Goal: Communication & Community: Ask a question

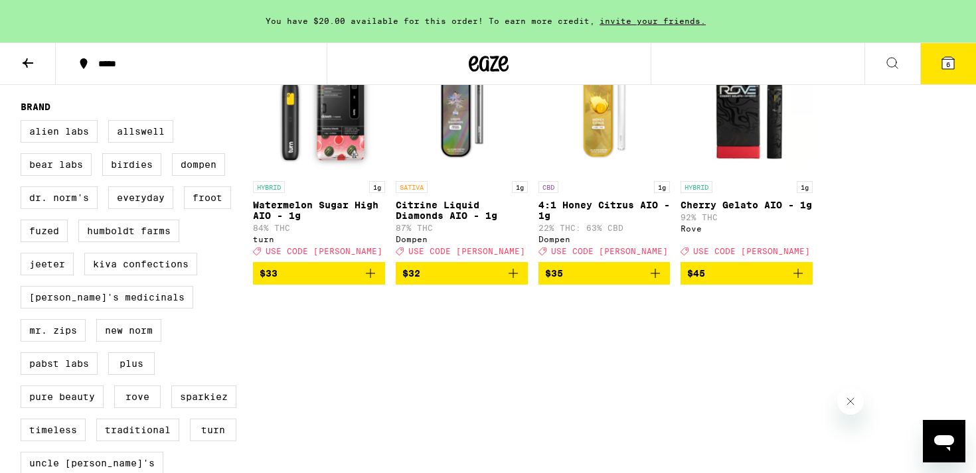
click at [945, 66] on icon at bounding box center [948, 63] width 12 height 12
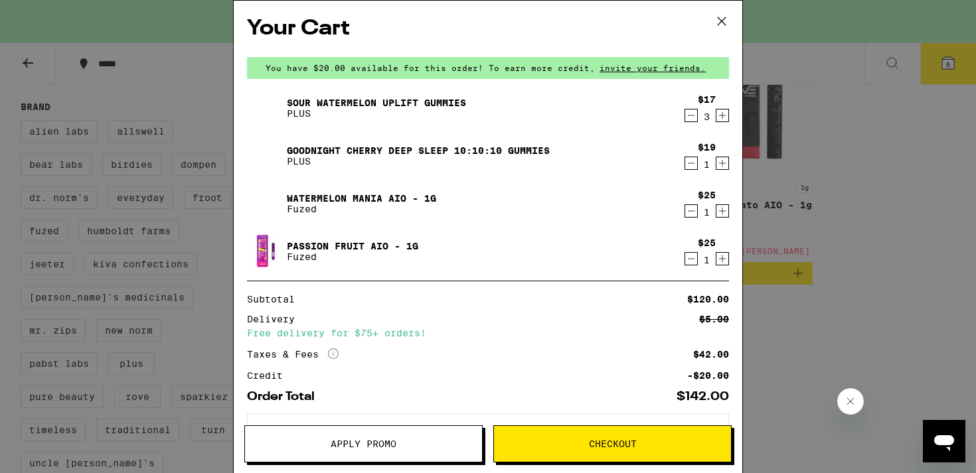
click at [813, 253] on div "Your Cart You have $20.00 available for this order! To earn more credit, invite…" at bounding box center [488, 236] width 976 height 473
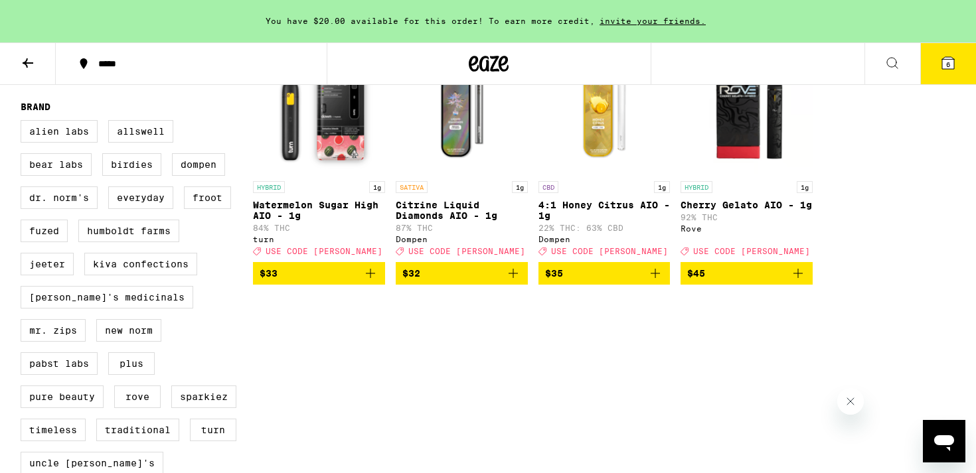
click at [949, 67] on span "6" at bounding box center [948, 64] width 4 height 8
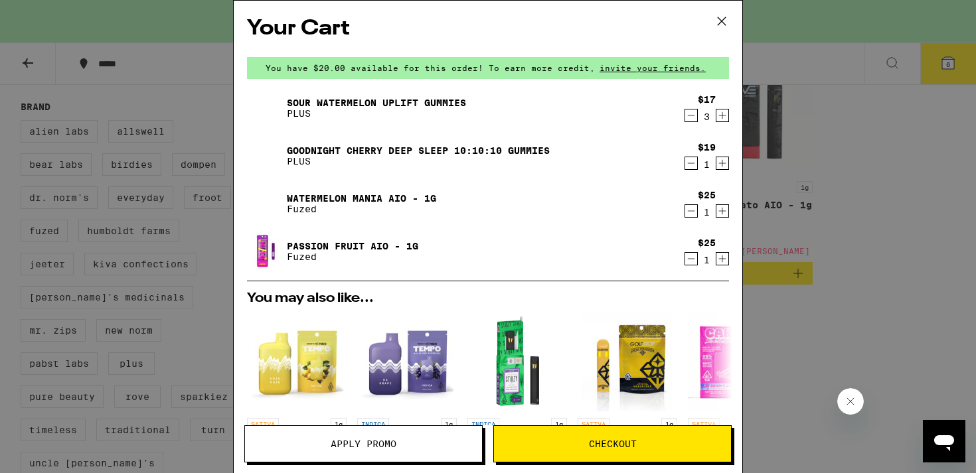
click at [720, 114] on icon "Increment" at bounding box center [722, 116] width 12 height 16
click at [430, 430] on button "Apply Promo" at bounding box center [363, 444] width 238 height 37
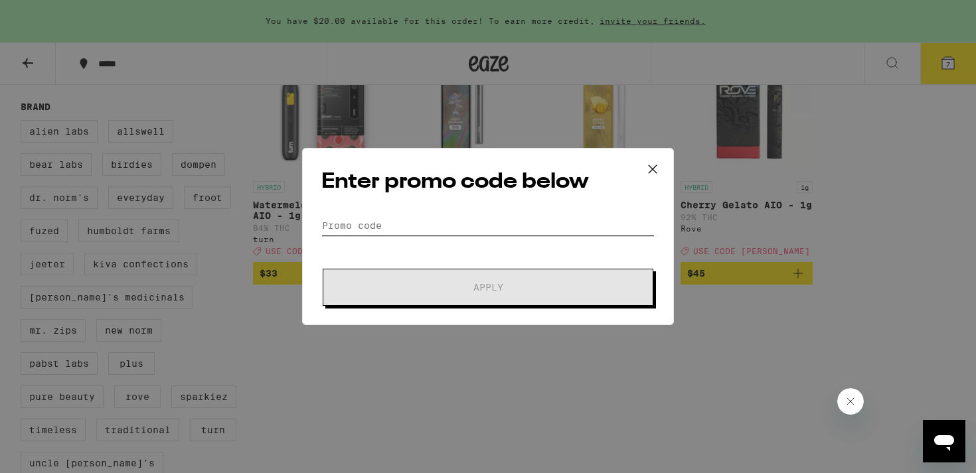
click at [435, 230] on input "Promo Code" at bounding box center [487, 226] width 333 height 20
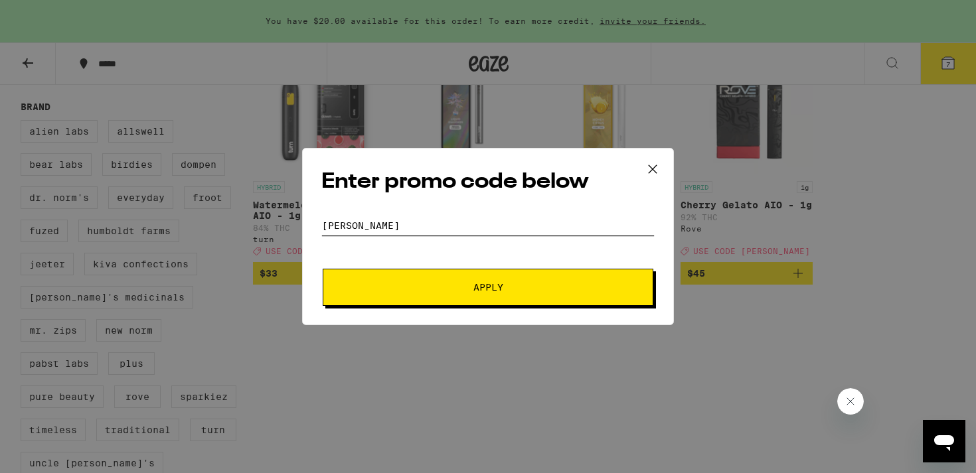
type input "[PERSON_NAME]"
click at [462, 283] on span "Apply" at bounding box center [487, 287] width 239 height 9
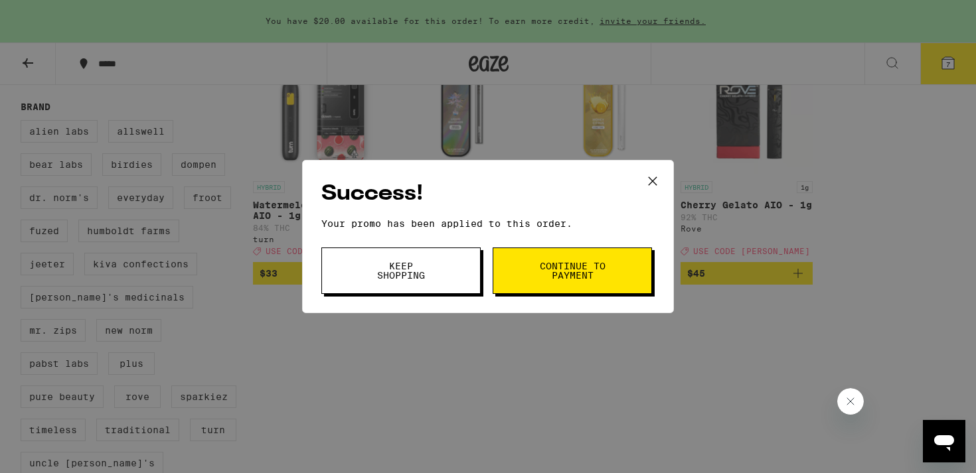
click at [655, 181] on icon at bounding box center [653, 181] width 20 height 20
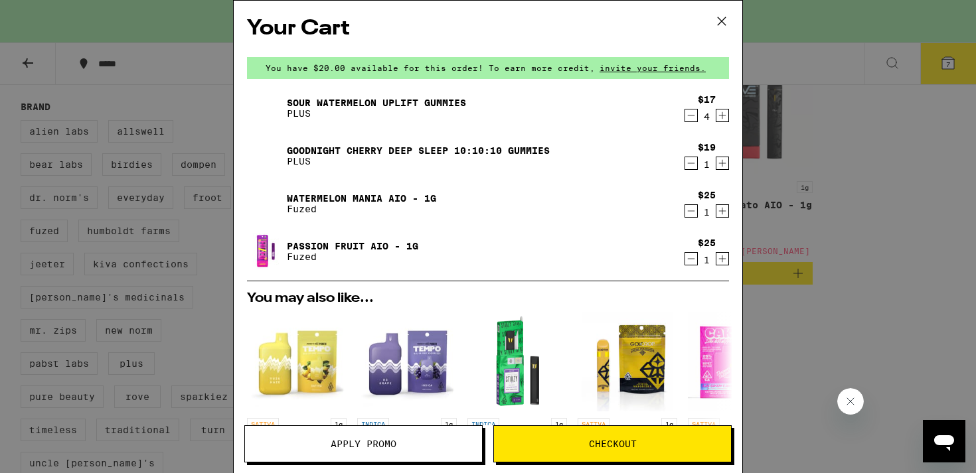
click at [692, 120] on icon "Decrement" at bounding box center [691, 116] width 12 height 16
click at [682, 259] on div "$25 1" at bounding box center [704, 252] width 50 height 28
click at [688, 259] on icon "Decrement" at bounding box center [691, 259] width 7 height 0
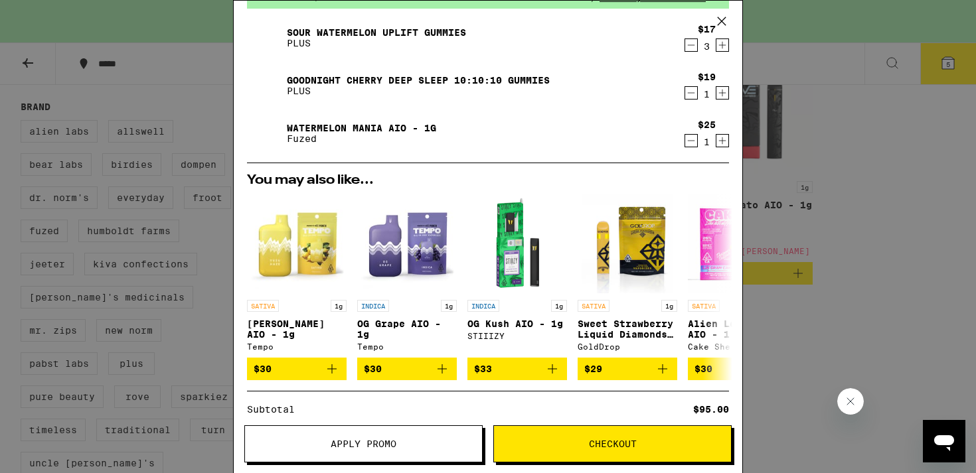
scroll to position [31, 0]
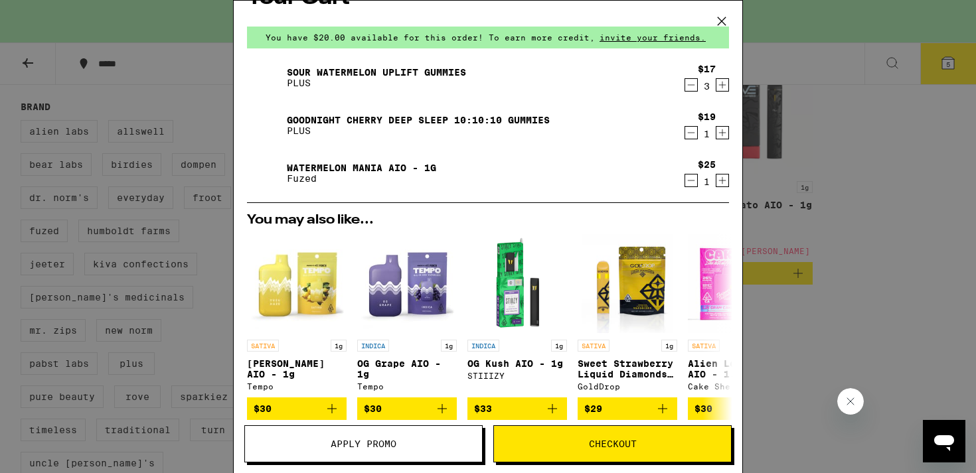
click at [680, 179] on div "$25 1" at bounding box center [704, 173] width 50 height 28
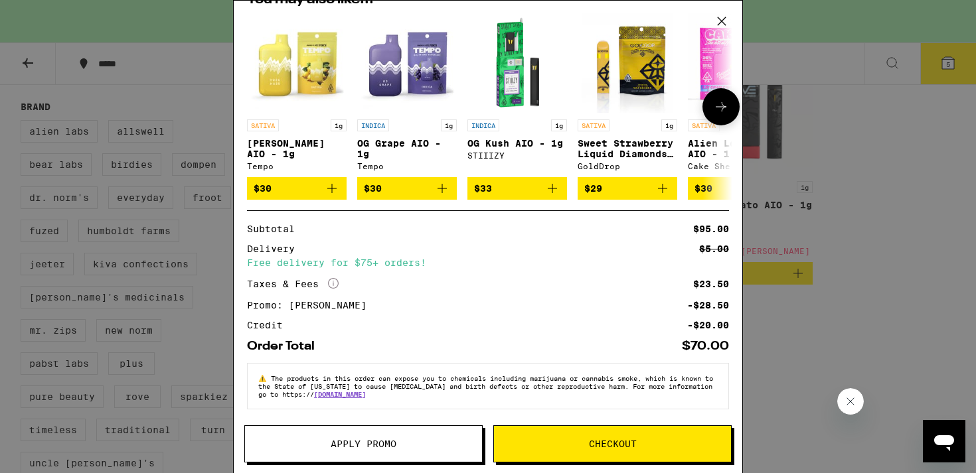
scroll to position [0, 0]
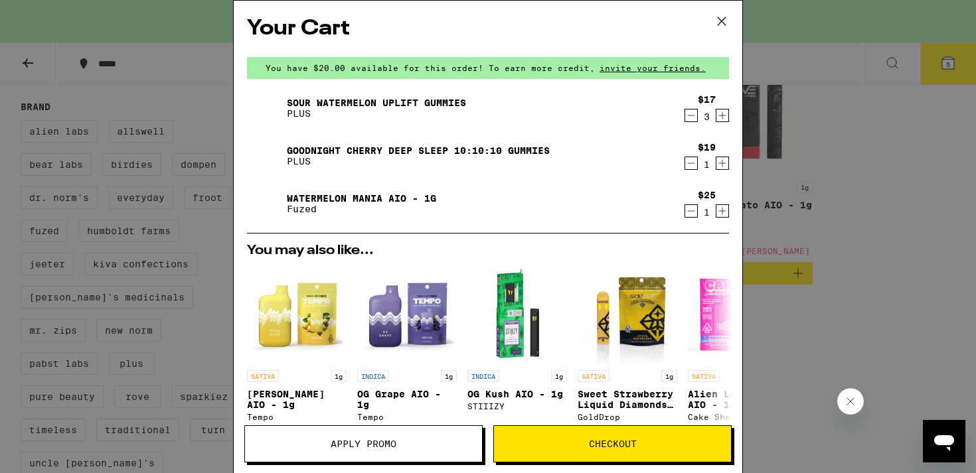
click at [692, 208] on icon "Decrement" at bounding box center [691, 211] width 12 height 16
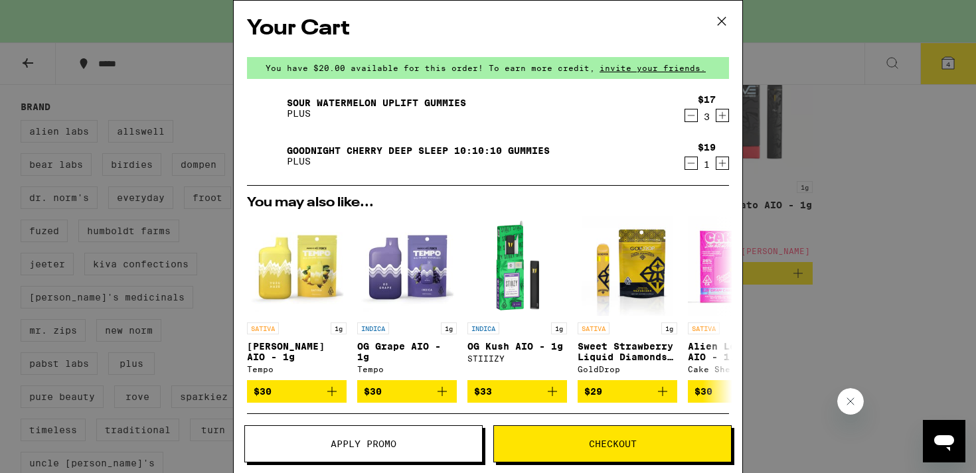
click at [717, 17] on icon at bounding box center [722, 21] width 20 height 20
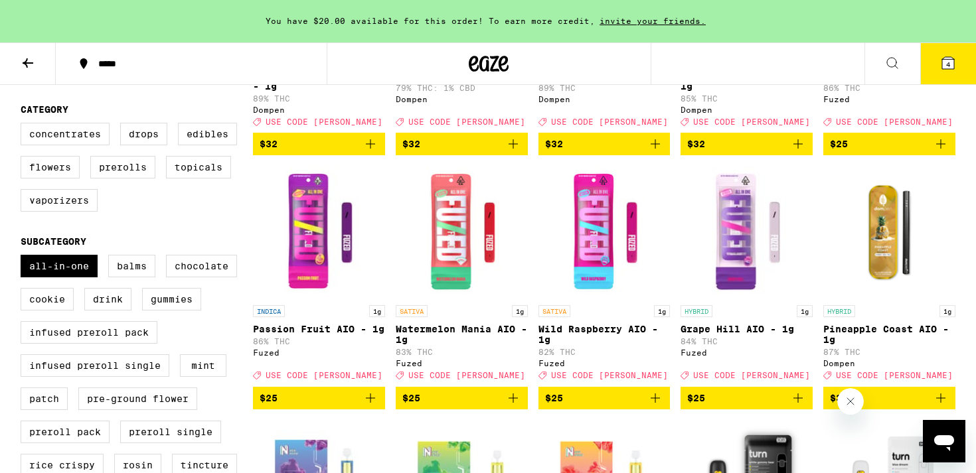
scroll to position [331, 0]
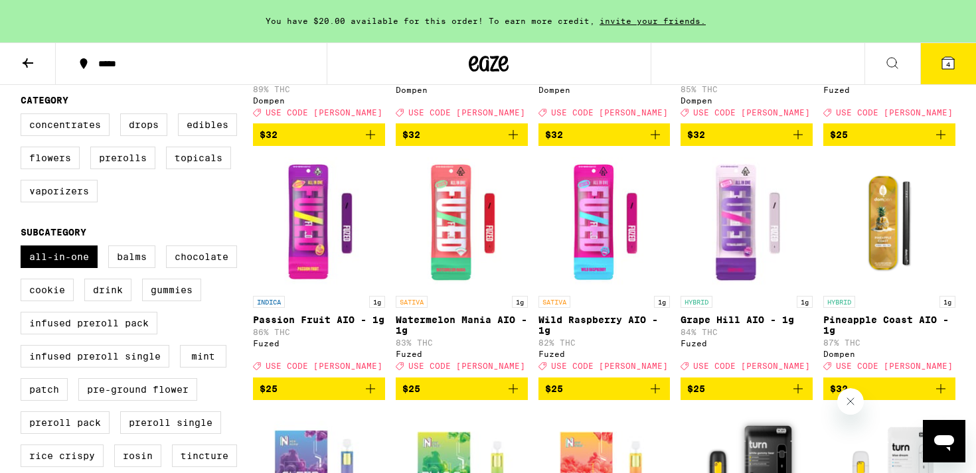
click at [520, 397] on icon "Add to bag" at bounding box center [513, 389] width 16 height 16
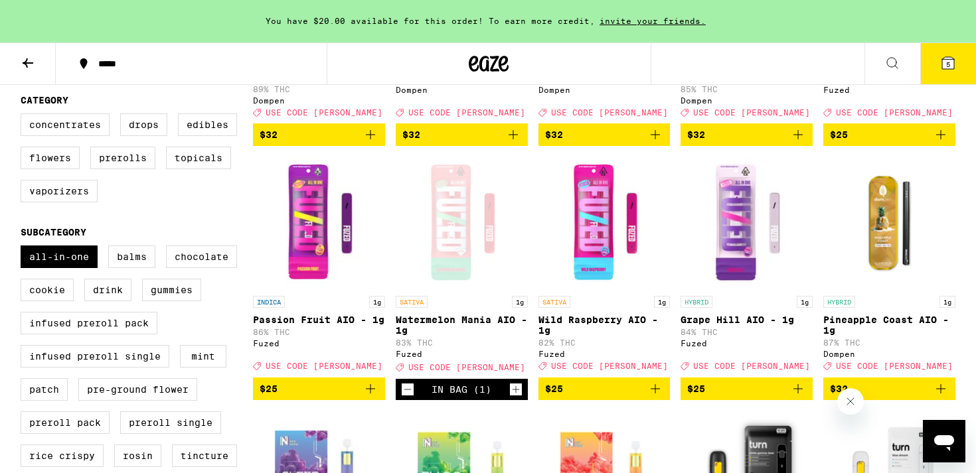
click at [941, 61] on icon at bounding box center [948, 63] width 16 height 16
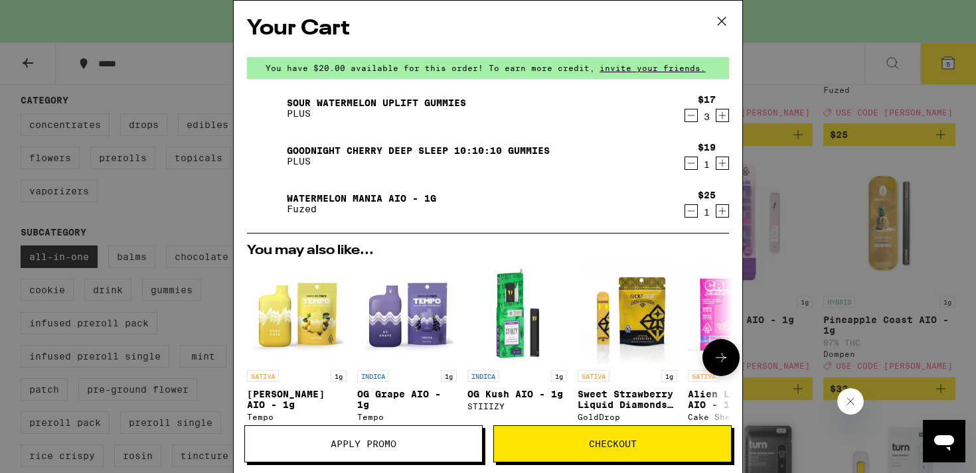
scroll to position [259, 0]
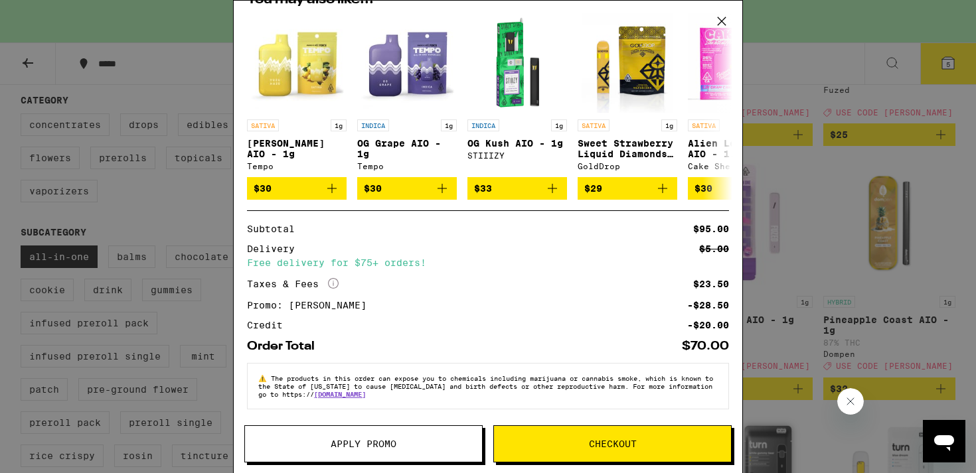
click at [564, 437] on button "Checkout" at bounding box center [612, 444] width 238 height 37
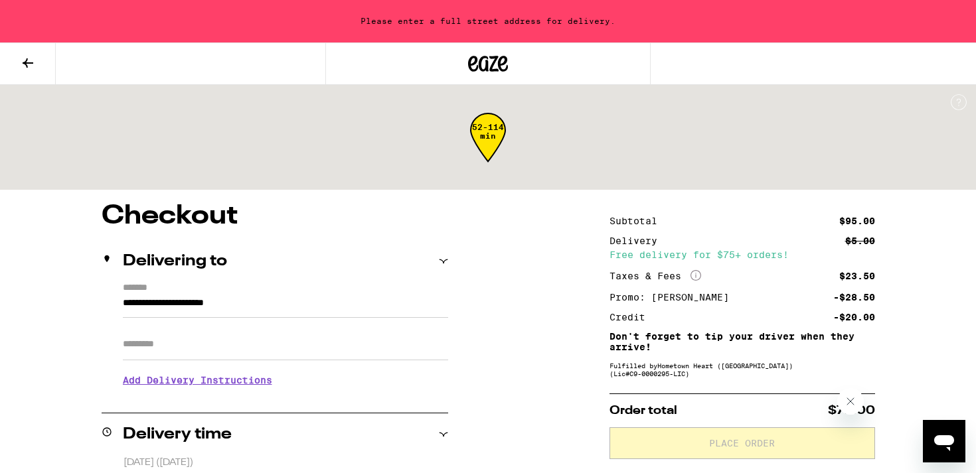
click at [306, 313] on input "**********" at bounding box center [285, 306] width 325 height 23
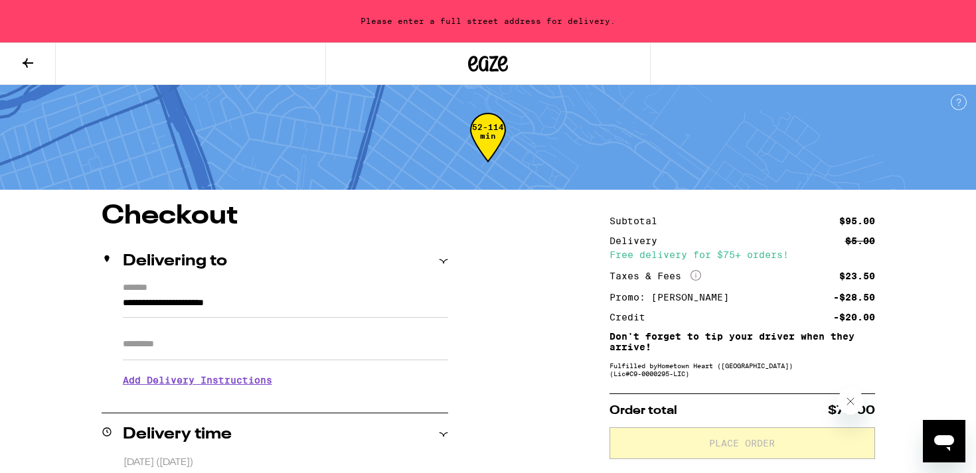
click at [306, 313] on input "**********" at bounding box center [285, 306] width 325 height 23
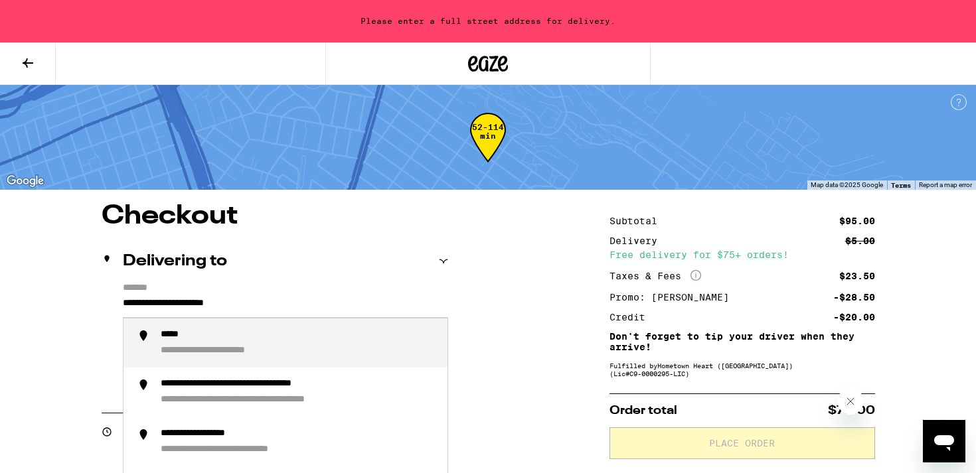
click at [306, 313] on input "**********" at bounding box center [285, 306] width 325 height 23
click at [226, 352] on div "**********" at bounding box center [197, 351] width 72 height 13
type input "**********"
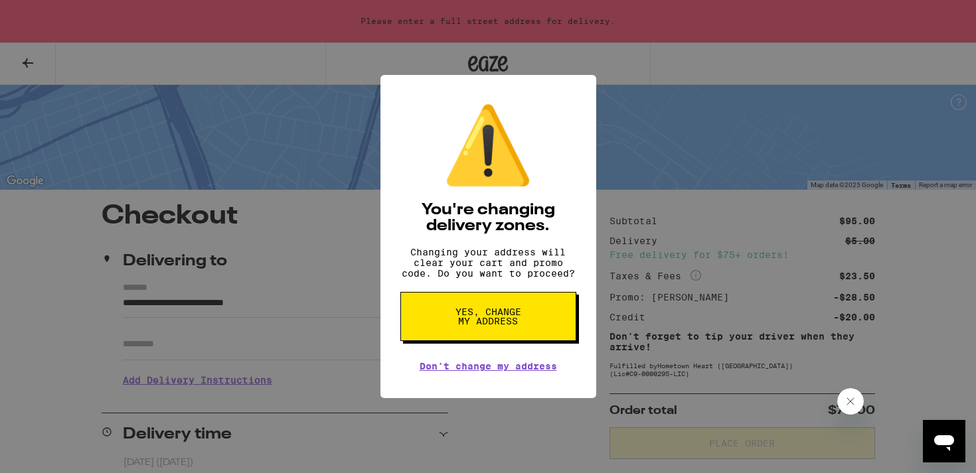
click at [471, 323] on span "Yes, change my address" at bounding box center [488, 316] width 68 height 19
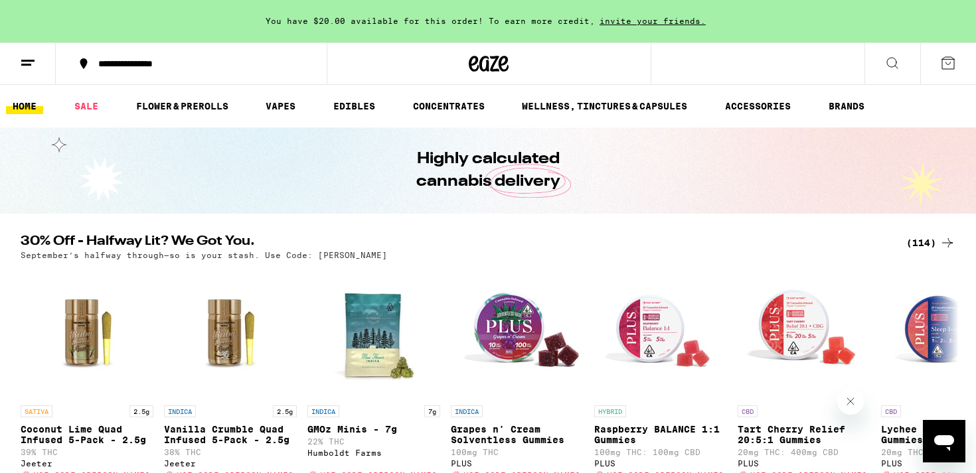
click at [955, 69] on icon at bounding box center [948, 63] width 16 height 16
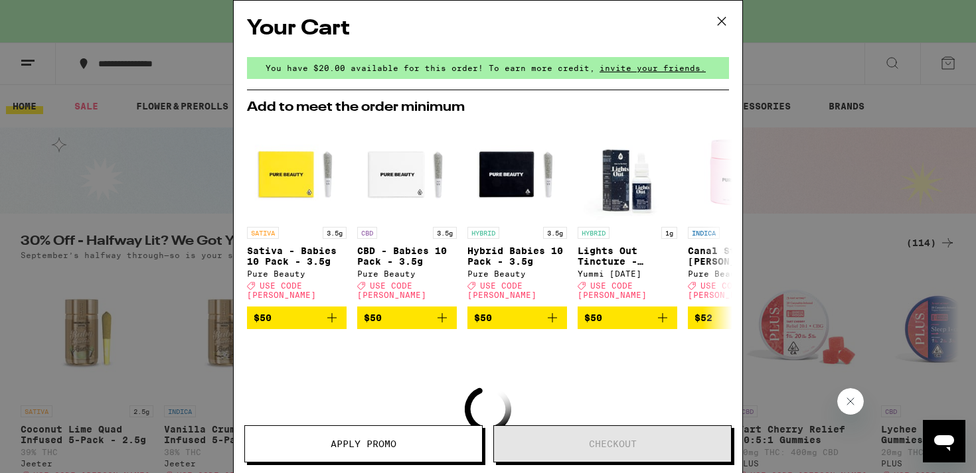
click at [722, 13] on icon at bounding box center [722, 21] width 20 height 20
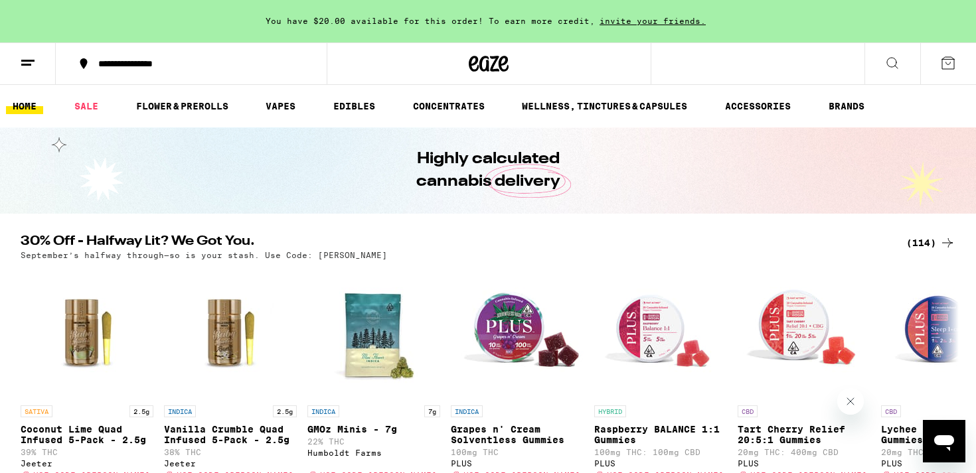
click at [933, 66] on button at bounding box center [948, 63] width 56 height 41
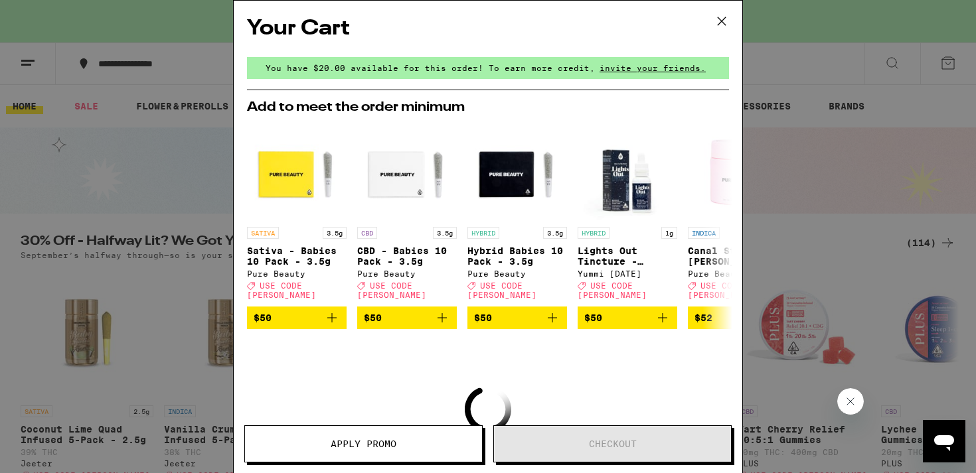
click at [718, 27] on icon at bounding box center [722, 21] width 20 height 20
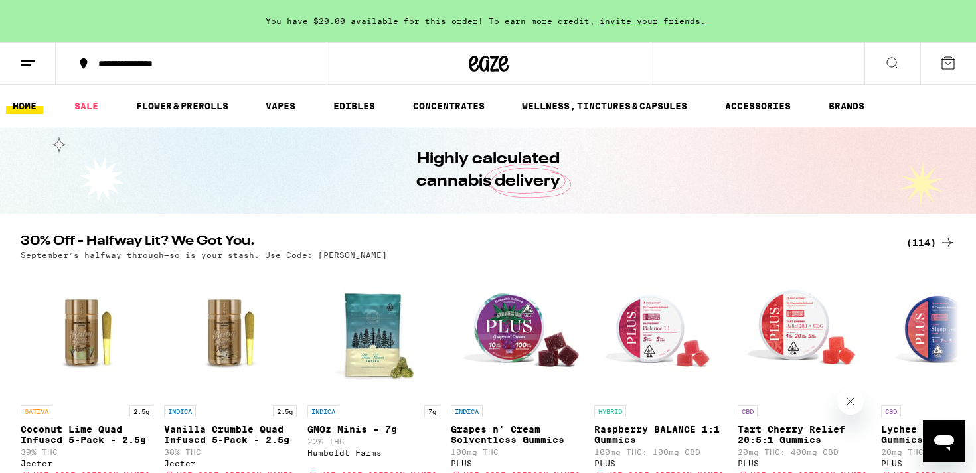
click at [930, 242] on div "(114)" at bounding box center [930, 243] width 49 height 16
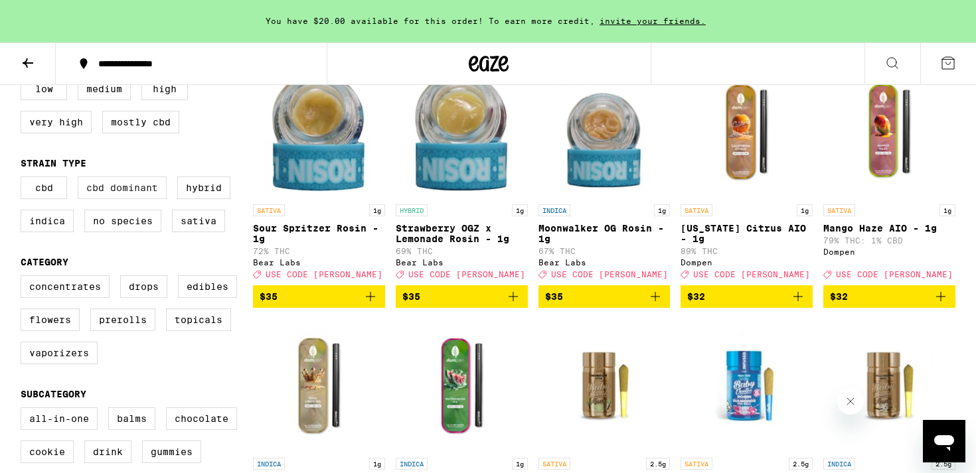
scroll to position [236, 0]
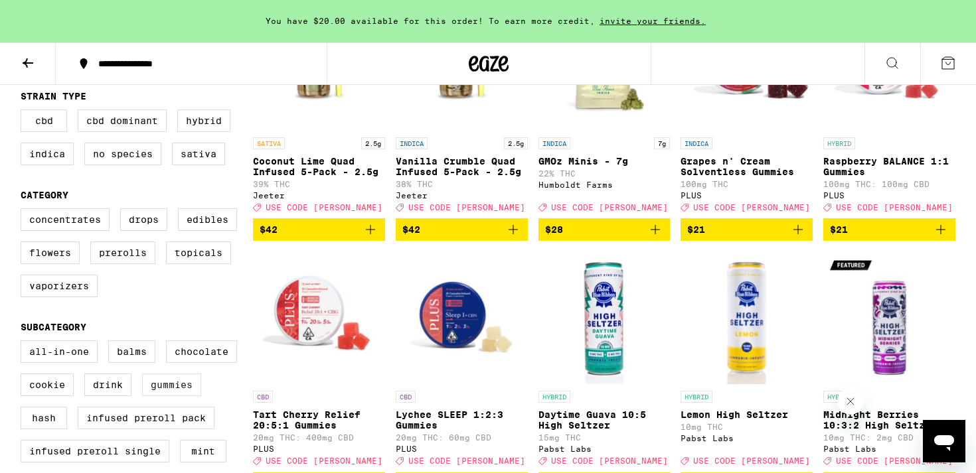
click at [163, 396] on label "Gummies" at bounding box center [171, 385] width 59 height 23
click at [24, 343] on input "Gummies" at bounding box center [23, 343] width 1 height 1
checkbox input "true"
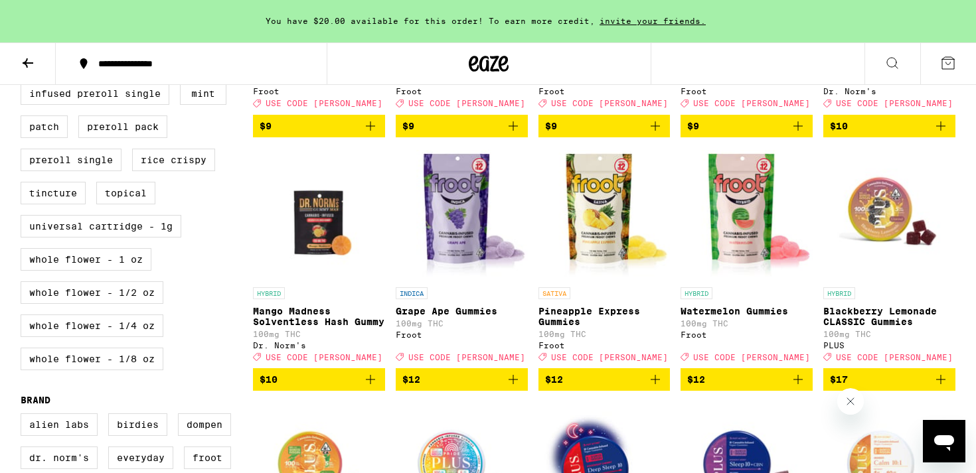
scroll to position [606, 0]
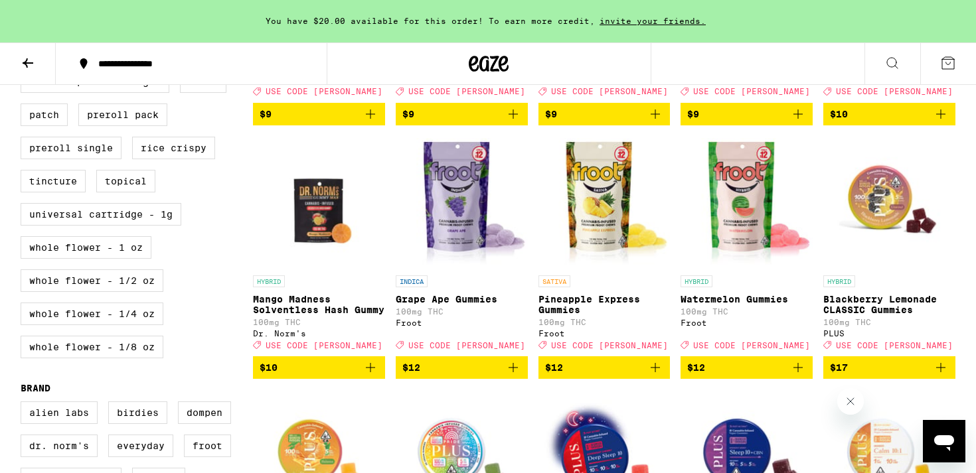
click at [763, 205] on img "Open page for Watermelon Gummies from Froot" at bounding box center [746, 202] width 132 height 133
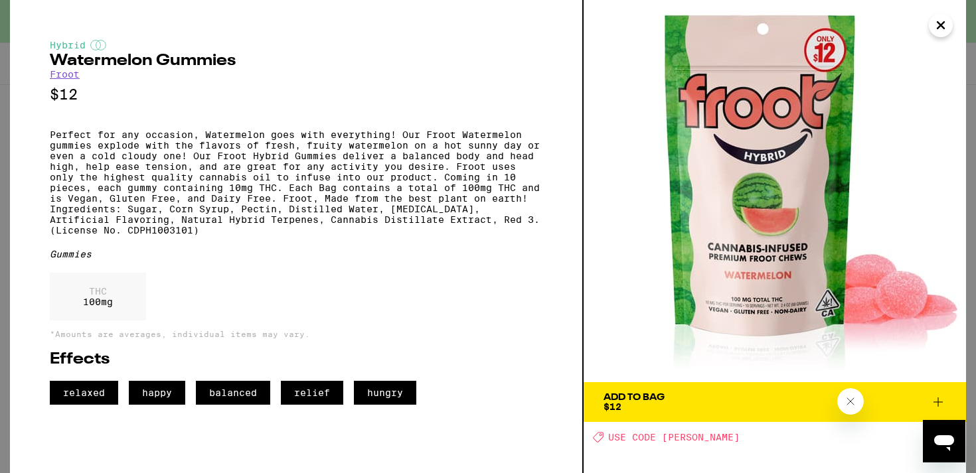
click at [934, 31] on icon "Close" at bounding box center [941, 25] width 16 height 20
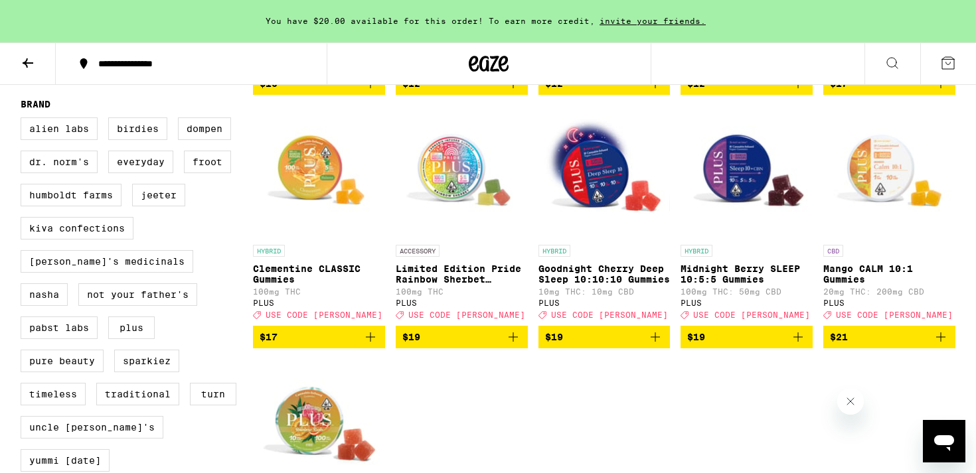
scroll to position [893, 0]
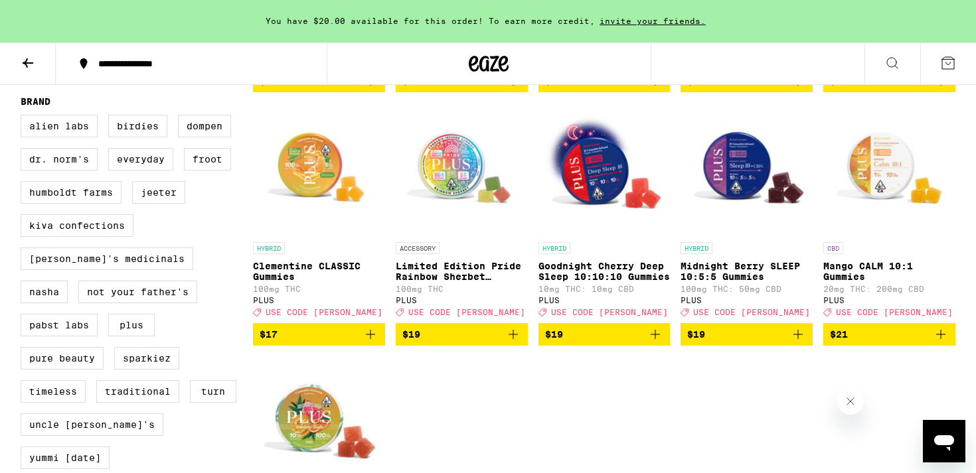
click at [957, 437] on div "Open messaging window" at bounding box center [944, 442] width 40 height 40
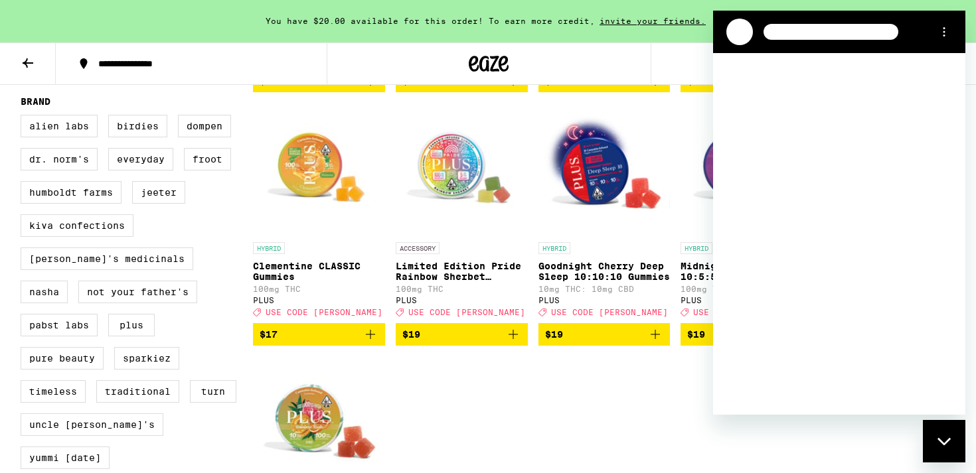
scroll to position [0, 0]
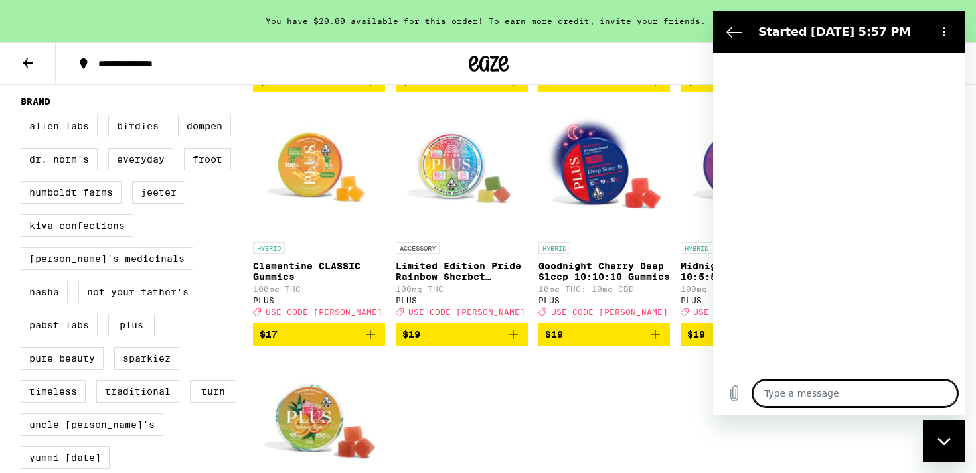
type textarea "x"
click at [789, 401] on textarea at bounding box center [855, 393] width 204 height 27
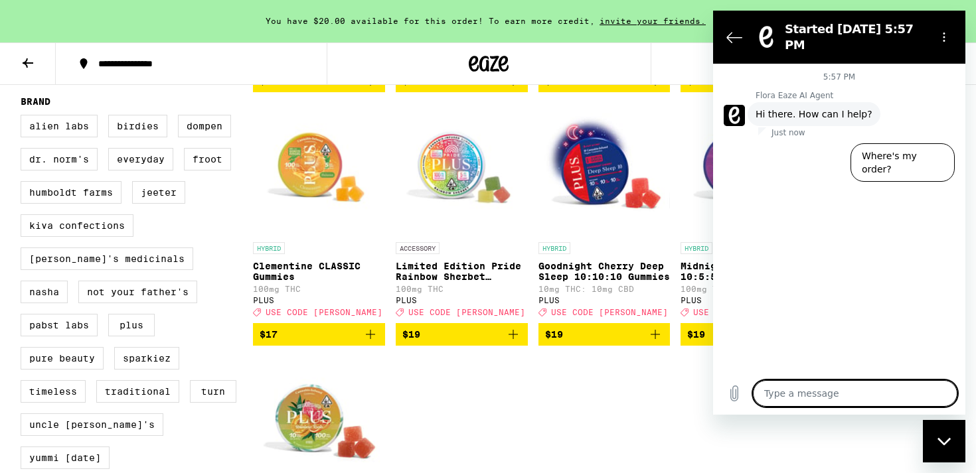
type textarea "c"
type textarea "x"
type textarea "ch"
type textarea "x"
type textarea "cha"
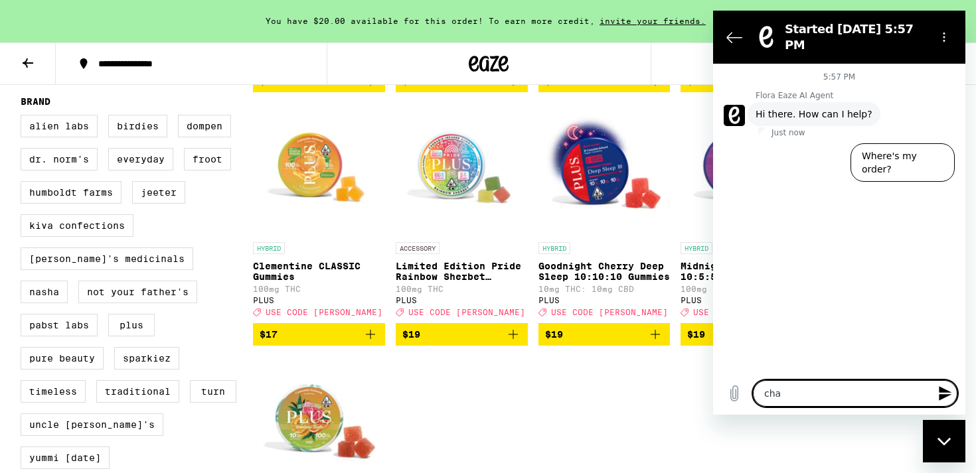
type textarea "x"
type textarea "cha"
type textarea "x"
type textarea "cha w"
type textarea "x"
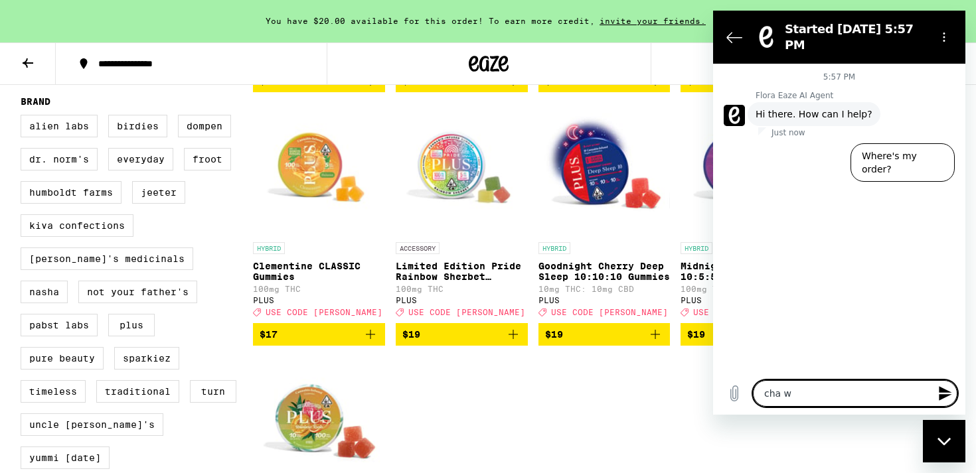
type textarea "cha"
type textarea "x"
type textarea "cha"
type textarea "x"
type textarea "chat"
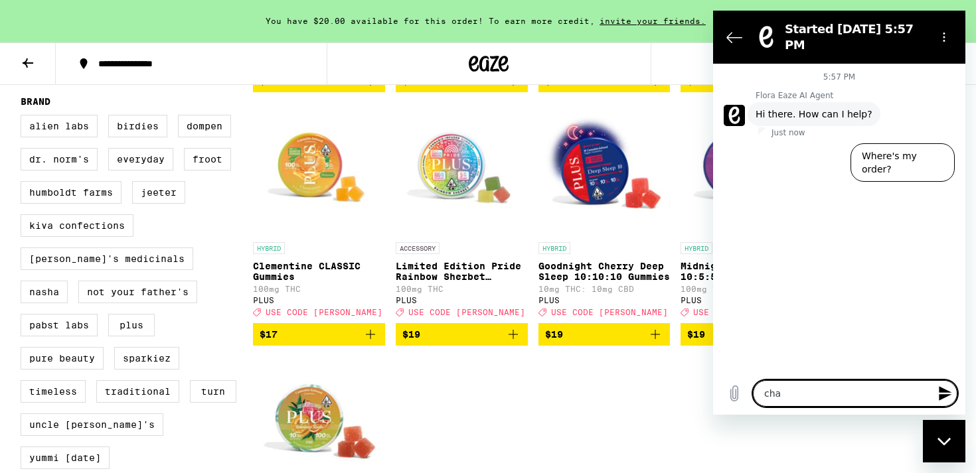
type textarea "x"
type textarea "chat"
type textarea "x"
type textarea "chat w"
type textarea "x"
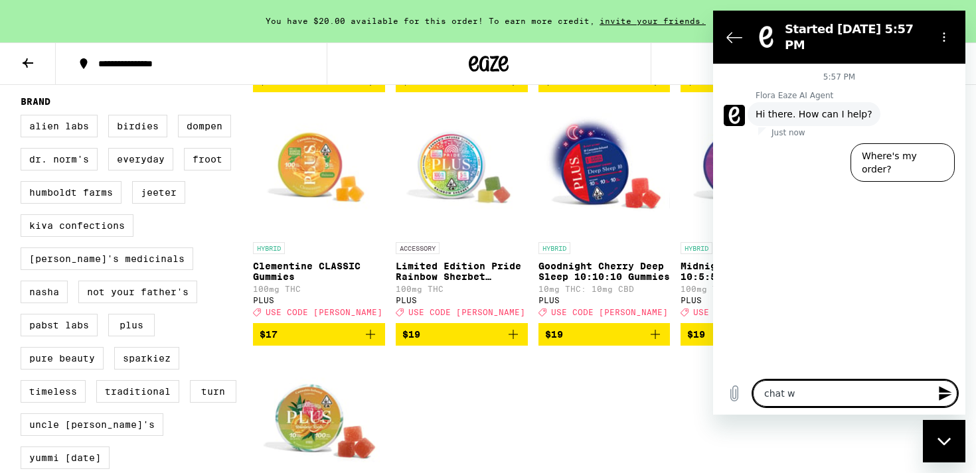
type textarea "chat wi"
type textarea "x"
type textarea "chat wit"
type textarea "x"
type textarea "chat with"
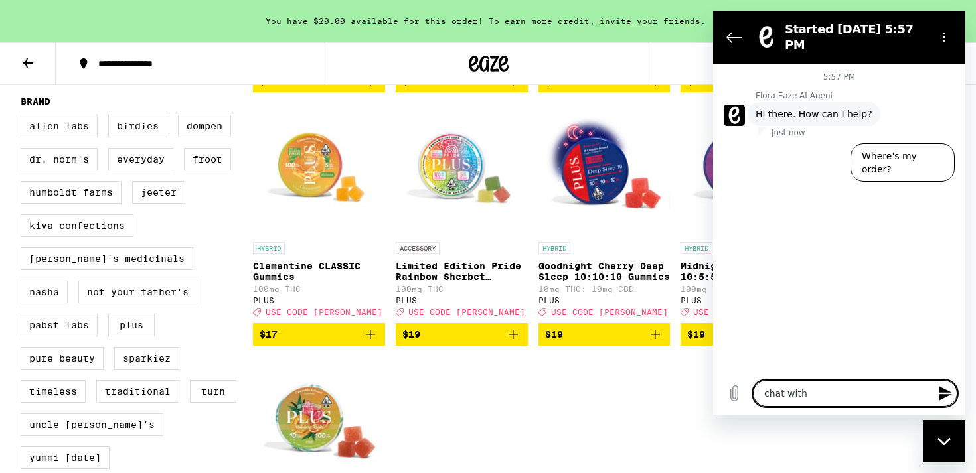
type textarea "x"
type textarea "chat with a"
type textarea "x"
type textarea "chat with ag"
type textarea "x"
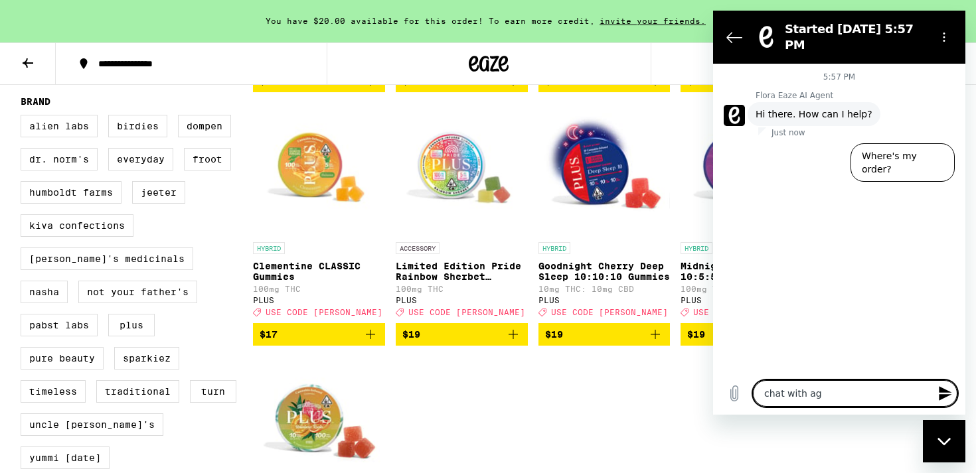
type textarea "chat with age"
type textarea "x"
type textarea "chat with agen"
type textarea "x"
type textarea "chat with agent"
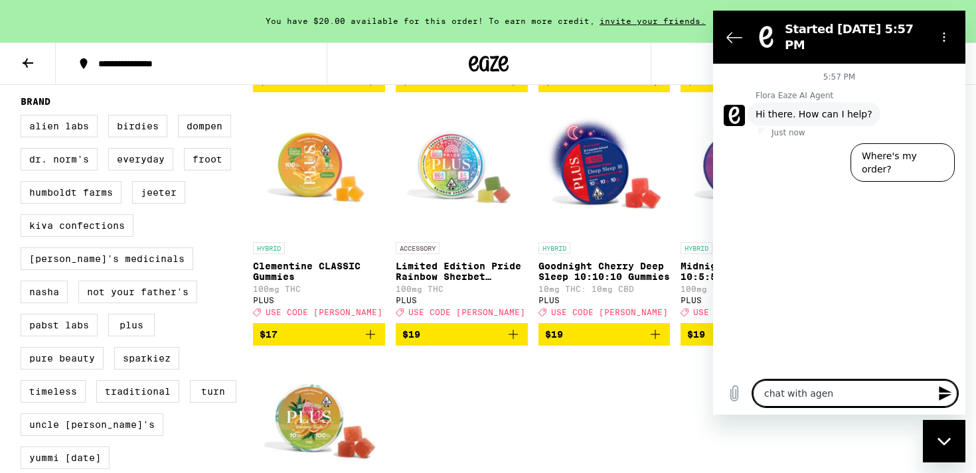
type textarea "x"
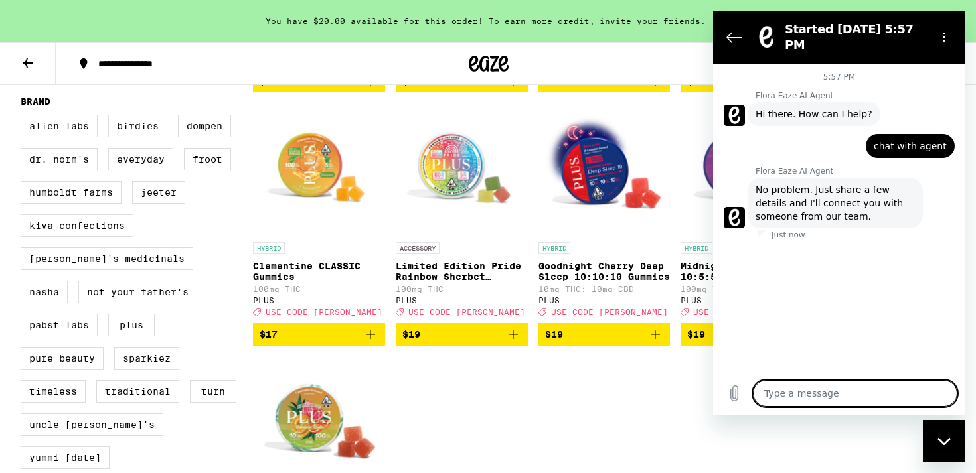
type textarea "x"
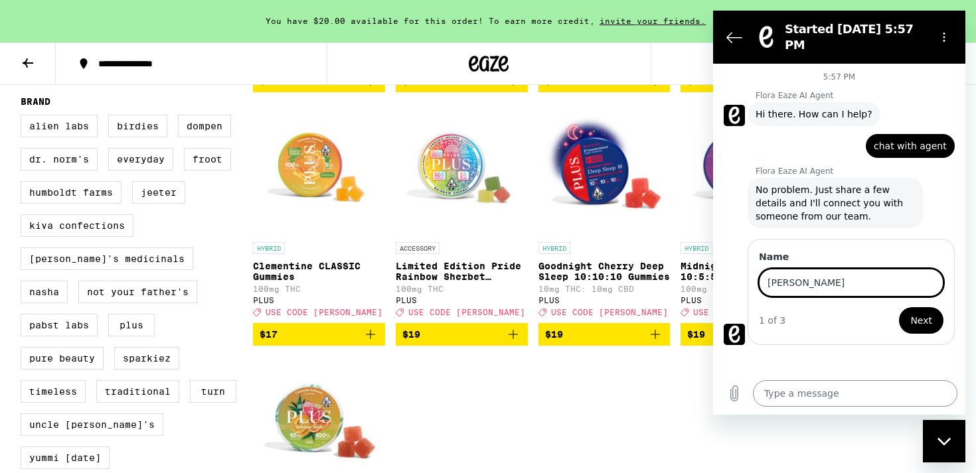
type input "[PERSON_NAME]"
click at [899, 307] on button "Next" at bounding box center [921, 320] width 44 height 27
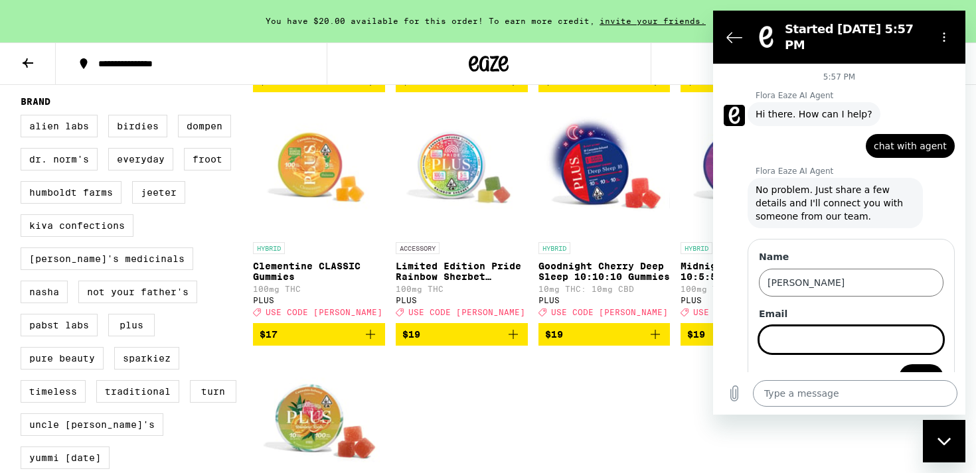
scroll to position [20, 0]
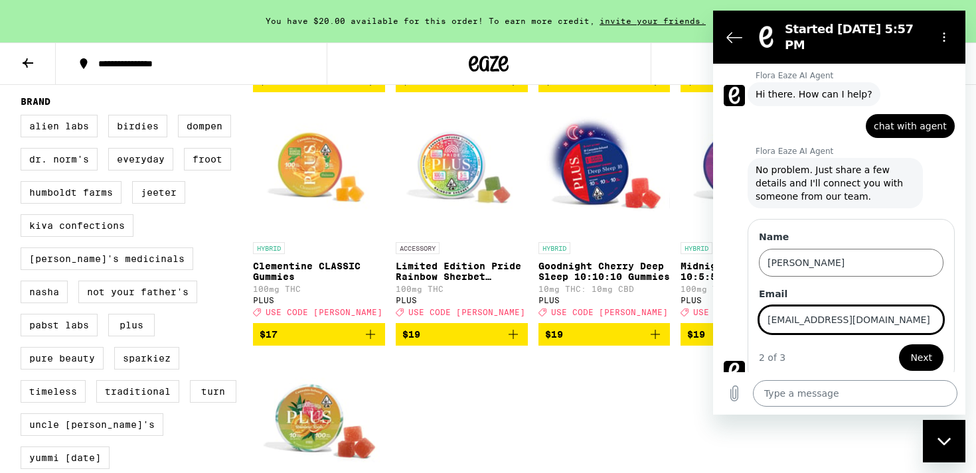
type input "[EMAIL_ADDRESS][DOMAIN_NAME]"
click at [899, 345] on button "Next" at bounding box center [921, 358] width 44 height 27
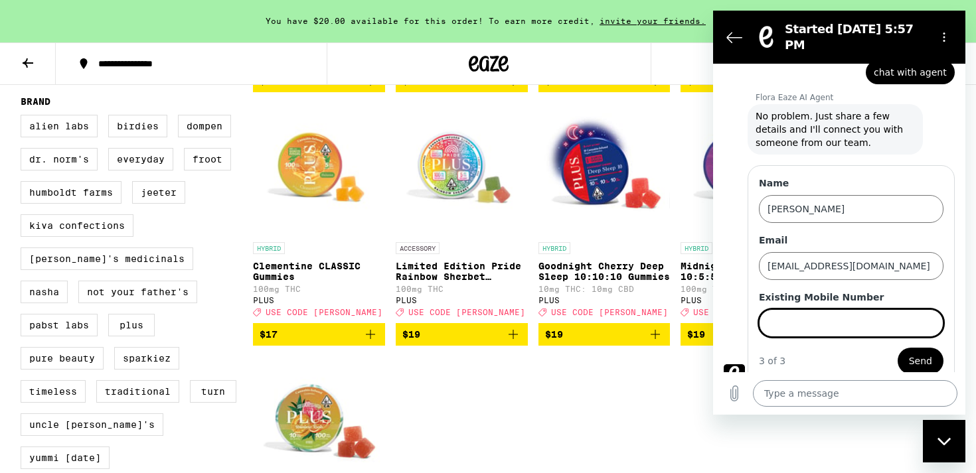
scroll to position [77, 0]
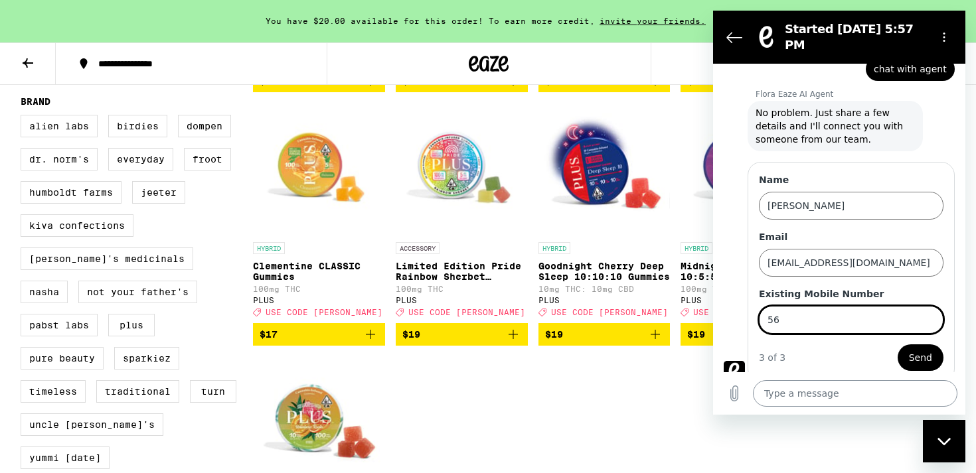
type input "5"
type input "6508807572"
click at [898, 345] on button "Send" at bounding box center [921, 358] width 46 height 27
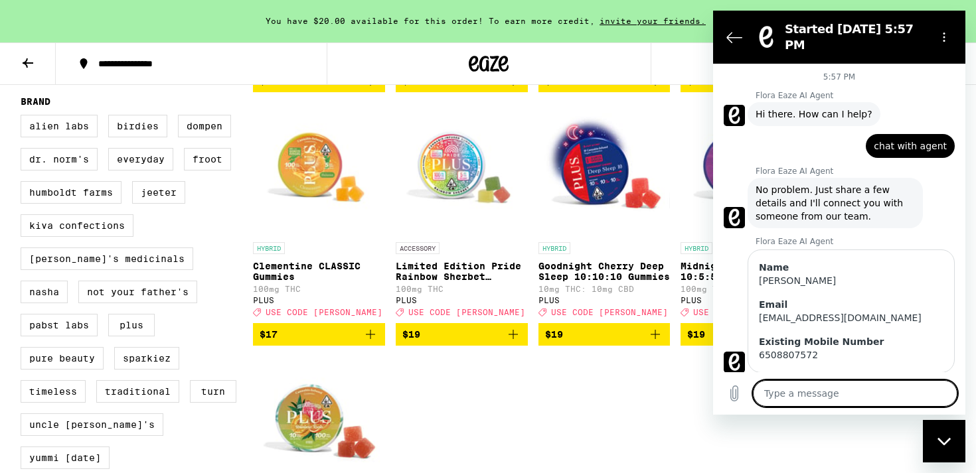
scroll to position [20, 0]
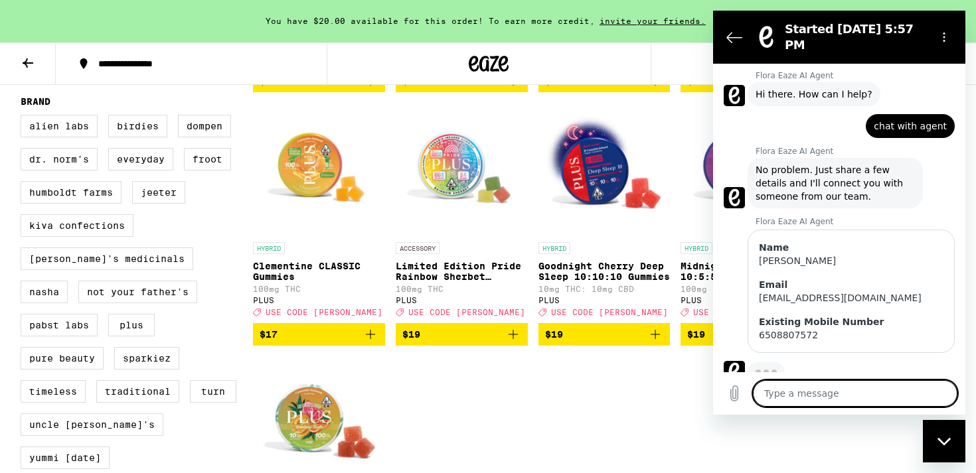
type textarea "x"
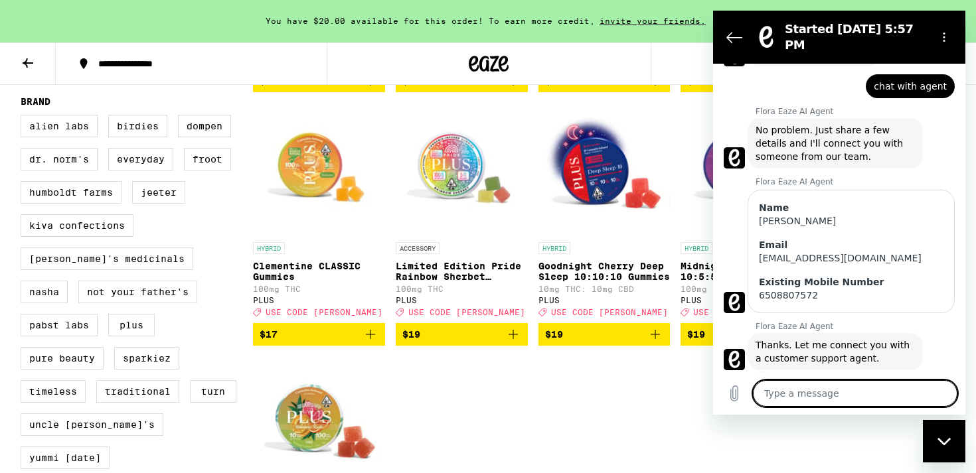
scroll to position [62, 0]
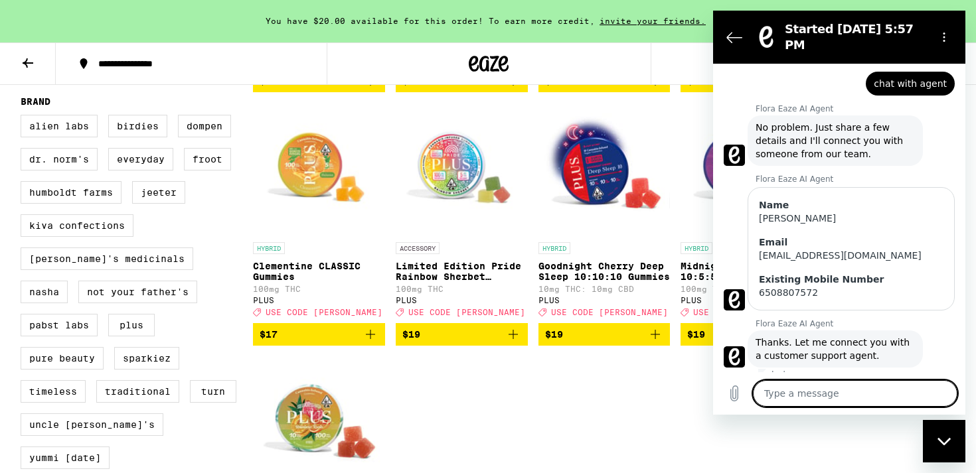
click at [813, 388] on textarea at bounding box center [855, 393] width 204 height 27
type textarea "I"
type textarea "x"
type textarea "I"
type textarea "x"
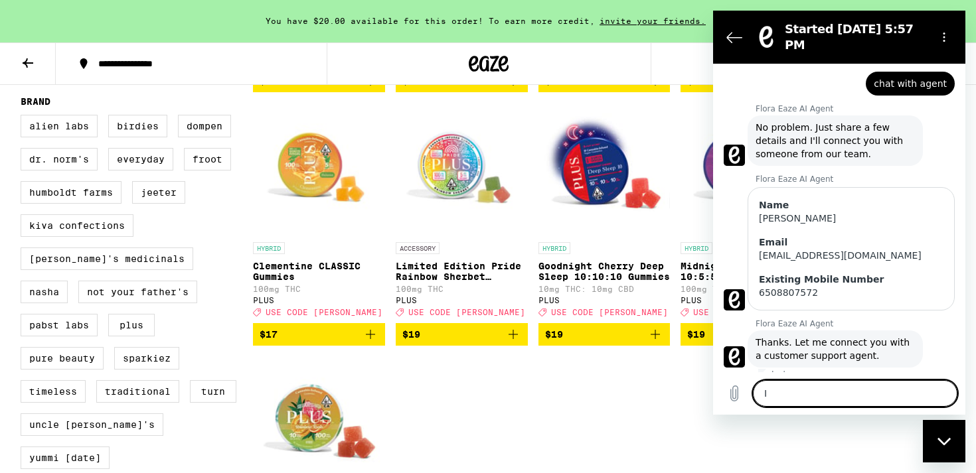
type textarea "I h"
type textarea "x"
type textarea "I ha"
type textarea "x"
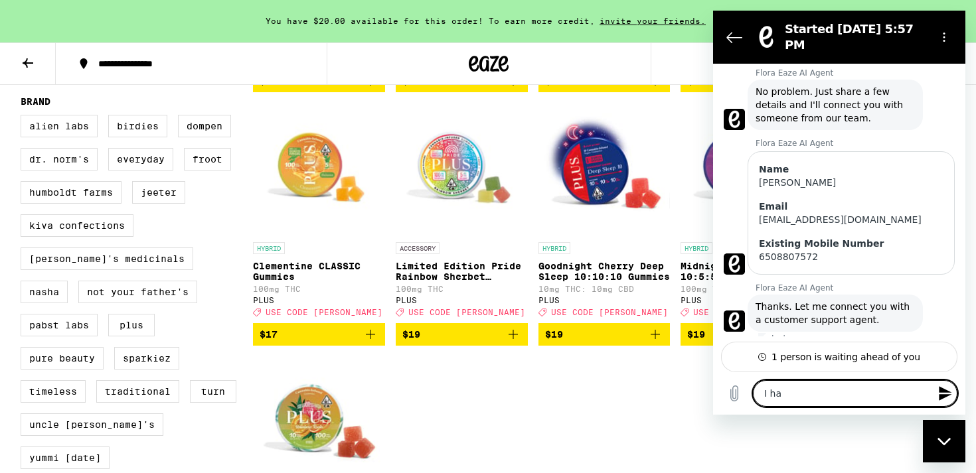
type textarea "I hav"
type textarea "x"
type textarea "I have"
type textarea "x"
type textarea "I have"
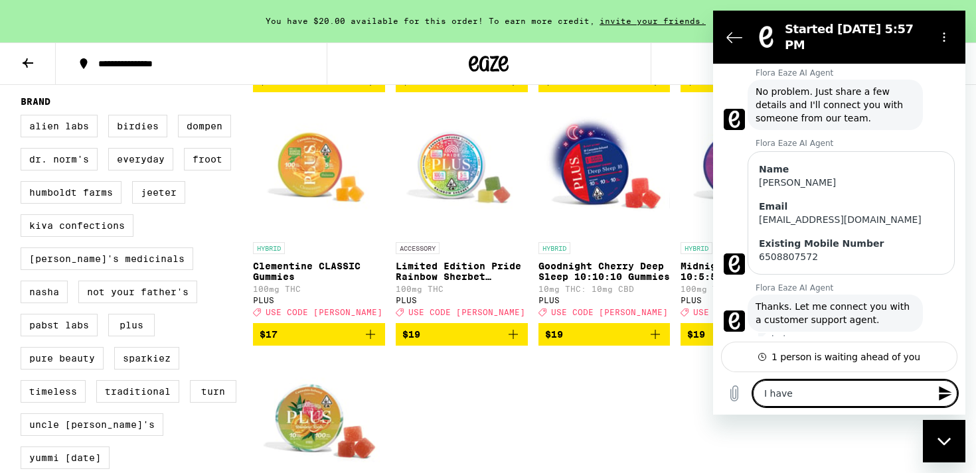
type textarea "x"
type textarea "I have $"
type textarea "x"
type textarea "I have $2"
type textarea "x"
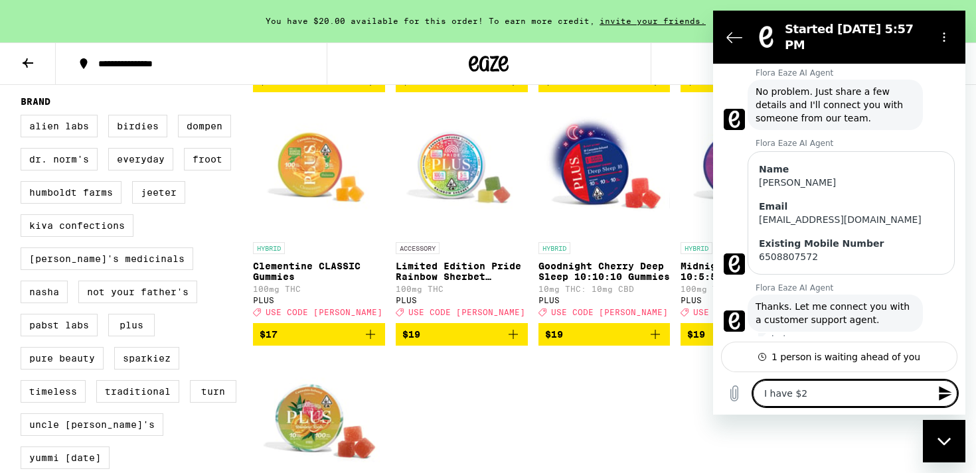
type textarea "I have $20"
type textarea "x"
type textarea "I have $20"
type textarea "x"
type textarea "I have $20 c"
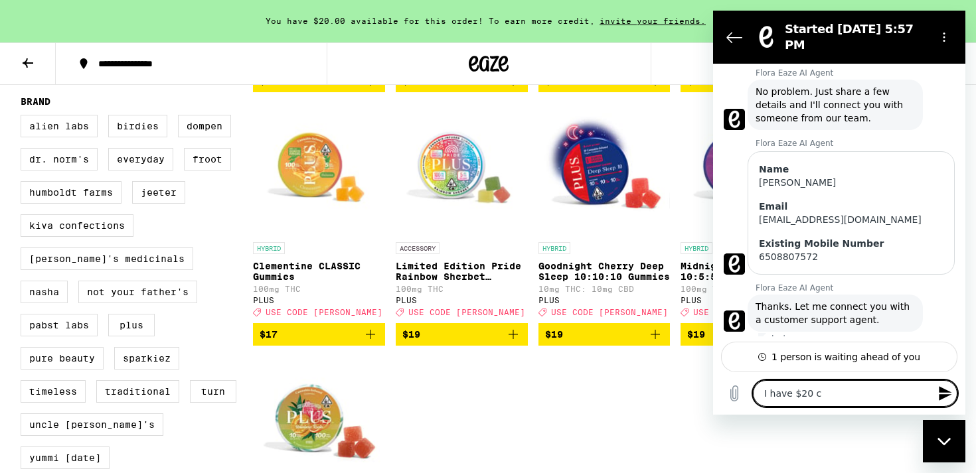
type textarea "x"
type textarea "I have $20 cre"
type textarea "x"
type textarea "I have $20 cred"
type textarea "x"
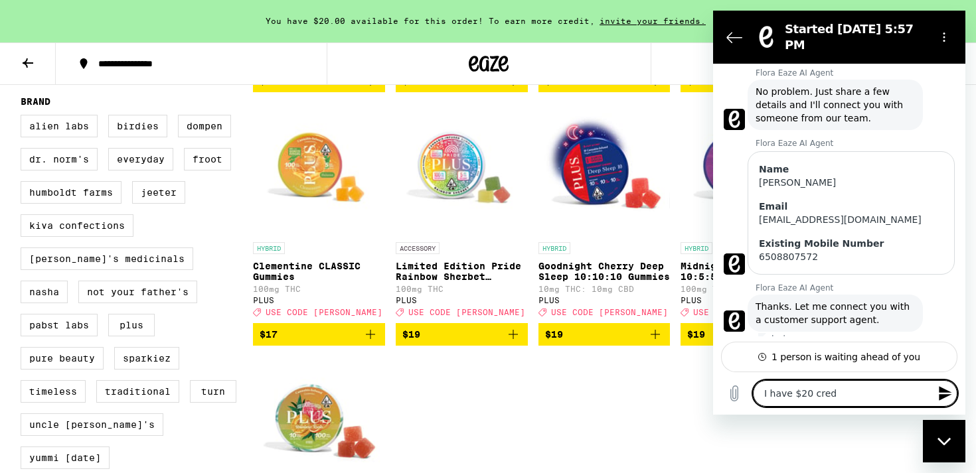
type textarea "I have $20 credi"
type textarea "x"
type textarea "I have $20 credit"
type textarea "x"
type textarea "I have $20 credit"
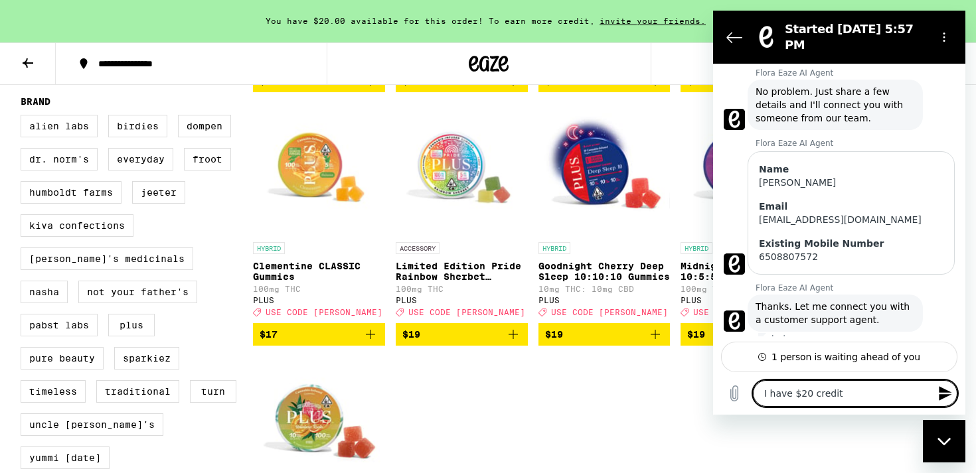
type textarea "x"
type textarea "I have $20 credit -"
type textarea "x"
type textarea "I have $20 credit -"
type textarea "x"
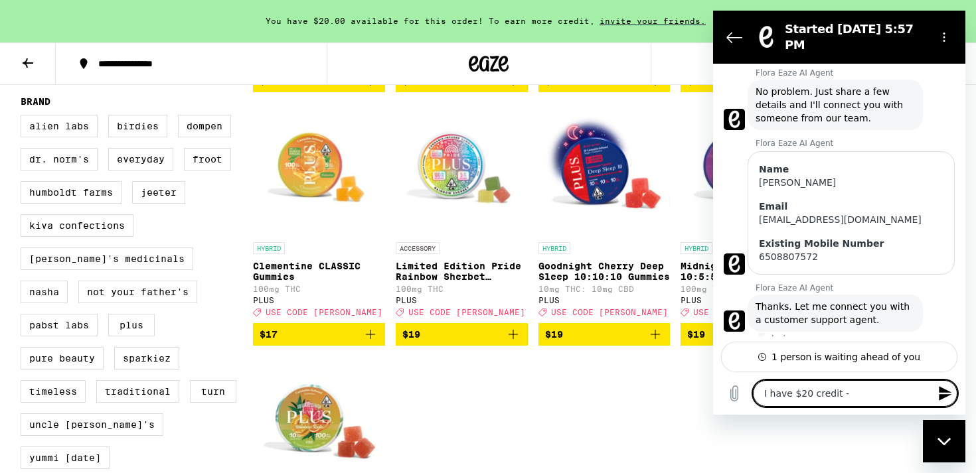
type textarea "I have $20 credit -"
type textarea "x"
type textarea "I have $20 credit"
type textarea "x"
type textarea "I have $20 credit o"
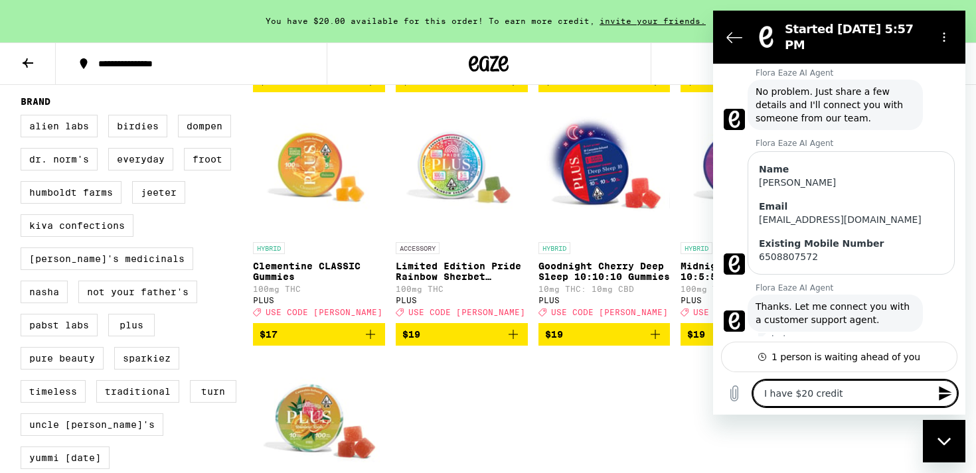
type textarea "x"
type textarea "I have $20 credit on"
type textarea "x"
type textarea "I have $20 credit on"
type textarea "x"
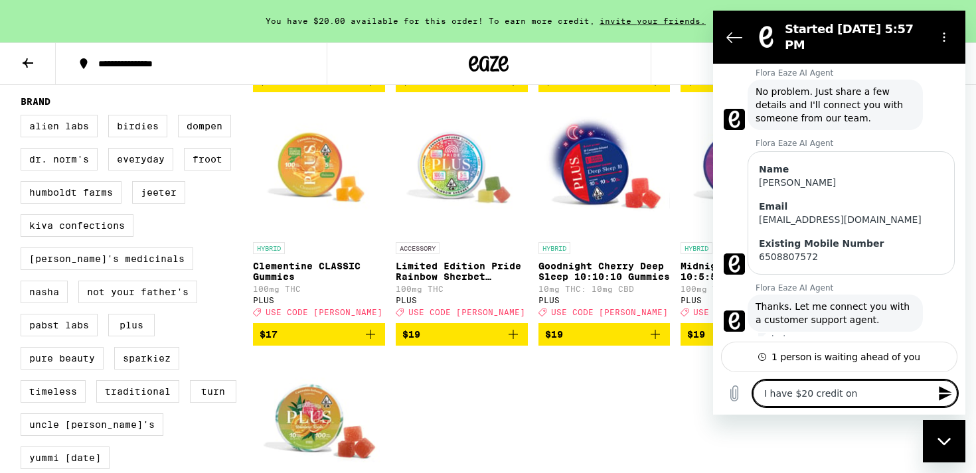
type textarea "I have $20 credit on m"
type textarea "x"
type textarea "I have $20 credit on my"
type textarea "x"
type textarea "I have $20 credit on my"
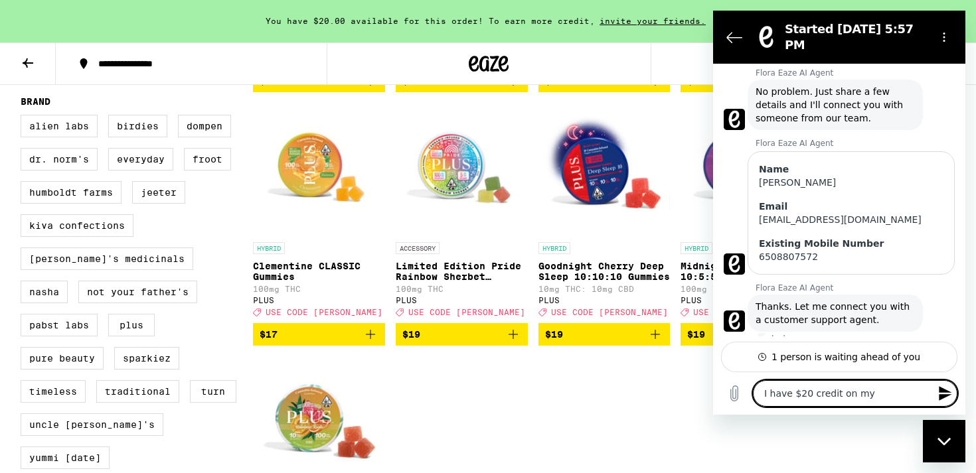
type textarea "x"
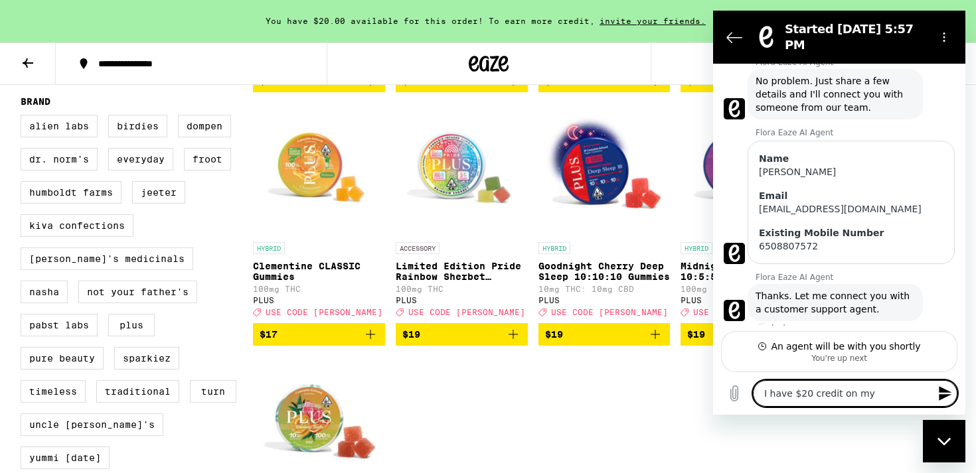
type textarea "I have $20 credit on my a"
type textarea "x"
type textarea "I have $20 credit on my ac"
type textarea "x"
type textarea "I have $20 credit on my acc"
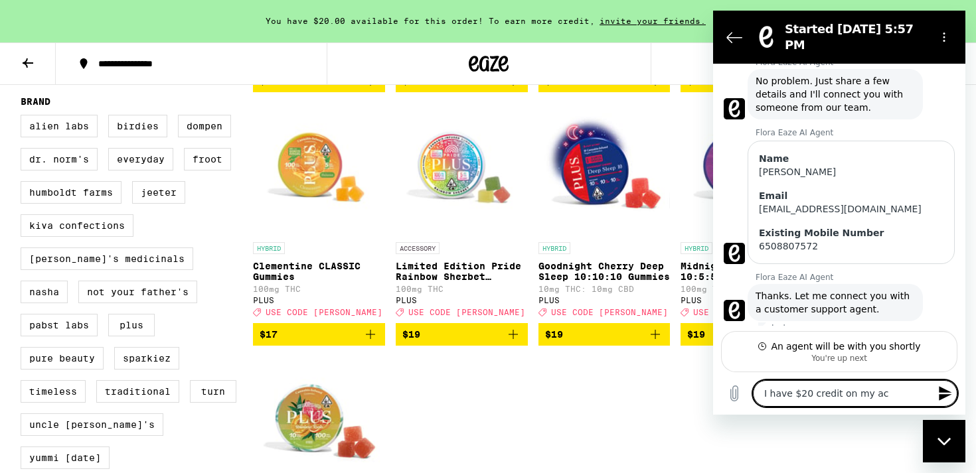
type textarea "x"
type textarea "I have $20 credit on my acco"
type textarea "x"
type textarea "I have $20 credit on my accou"
type textarea "x"
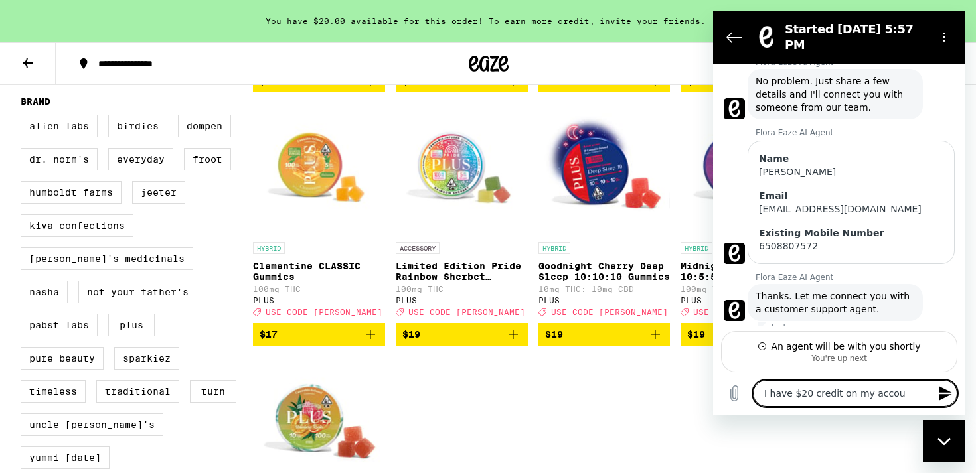
type textarea "I have $20 credit on my accoun"
type textarea "x"
type textarea "I have $20 credit on my account"
type textarea "x"
type textarea "I have $20 credit on my account"
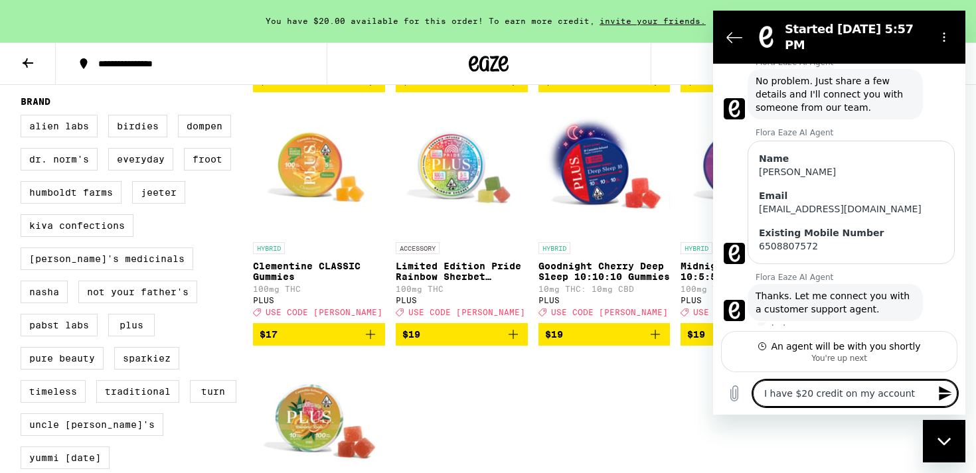
type textarea "x"
type textarea "I have $20 credit on my account -"
type textarea "x"
type textarea "I have $20 credit on my account -"
type textarea "x"
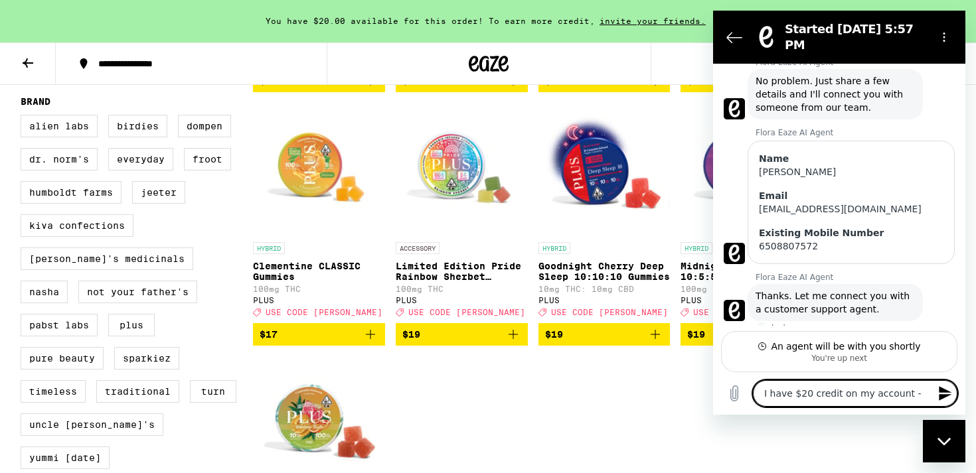
type textarea "I have $20 credit on my account - w"
type textarea "x"
type textarea "I have $20 credit on my account - wh"
type textarea "x"
type textarea "I have $20 credit on my account - whe"
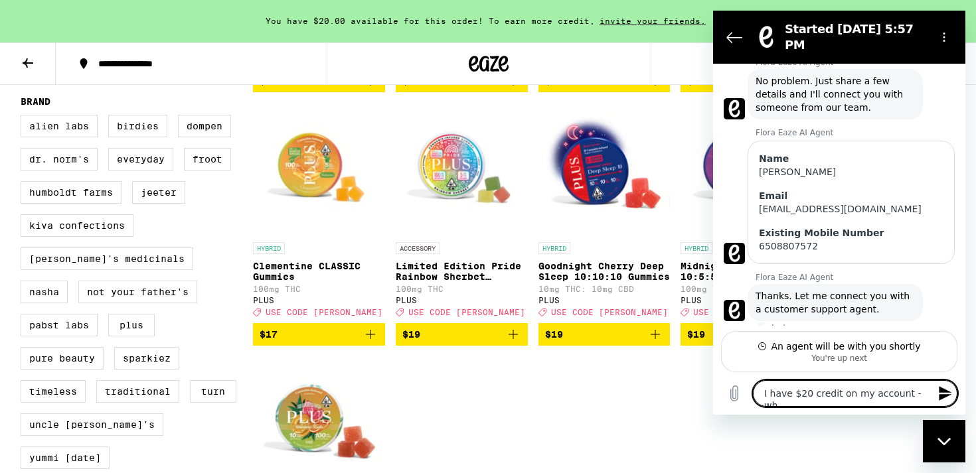
type textarea "x"
type textarea "I have $20 credit on my account - when"
type textarea "x"
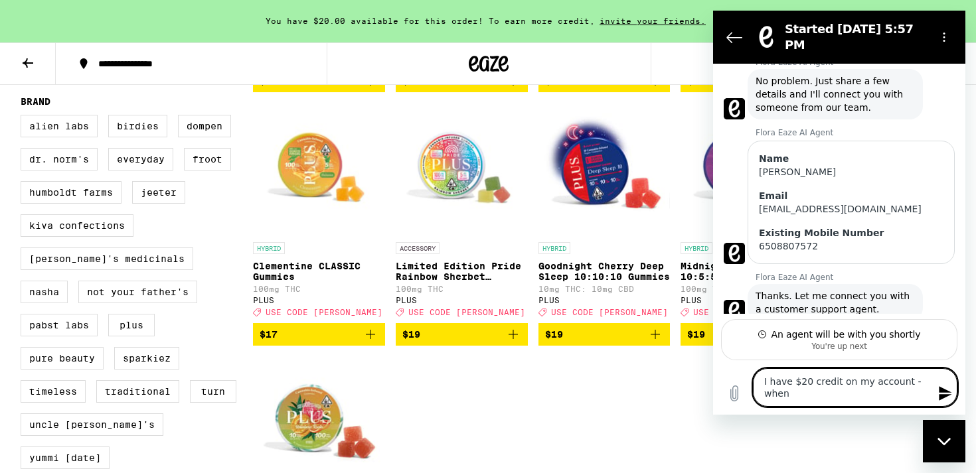
type textarea "I have $20 credit on my account - when"
type textarea "x"
type textarea "I have $20 credit on my account - when d"
type textarea "x"
type textarea "I have $20 credit on my account - when do"
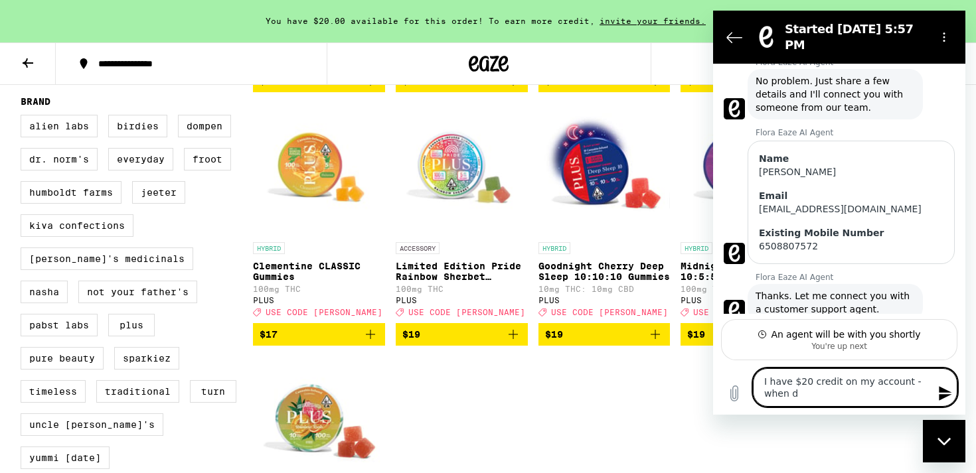
type textarea "x"
type textarea "I have $20 credit on my account - when doe"
type textarea "x"
type textarea "I have $20 credit on my account - when does"
type textarea "x"
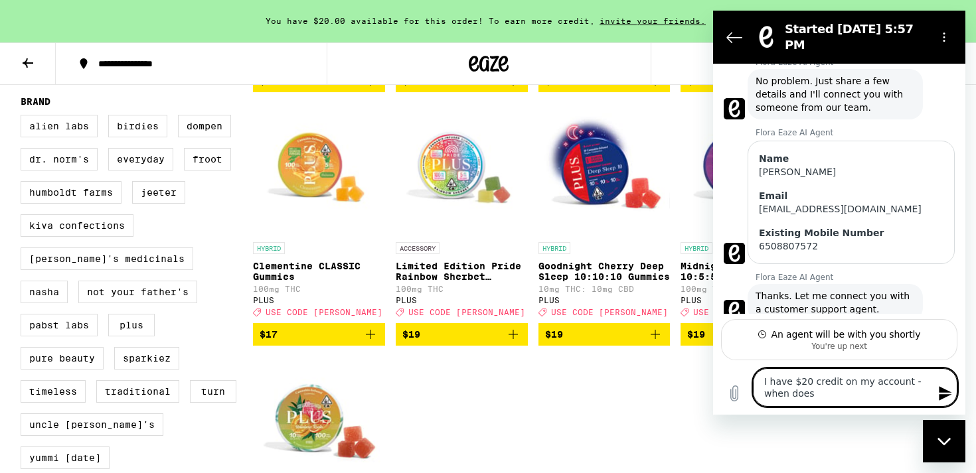
type textarea "I have $20 credit on my account - when does"
type textarea "x"
type textarea "I have $20 credit on my account - when does i"
type textarea "x"
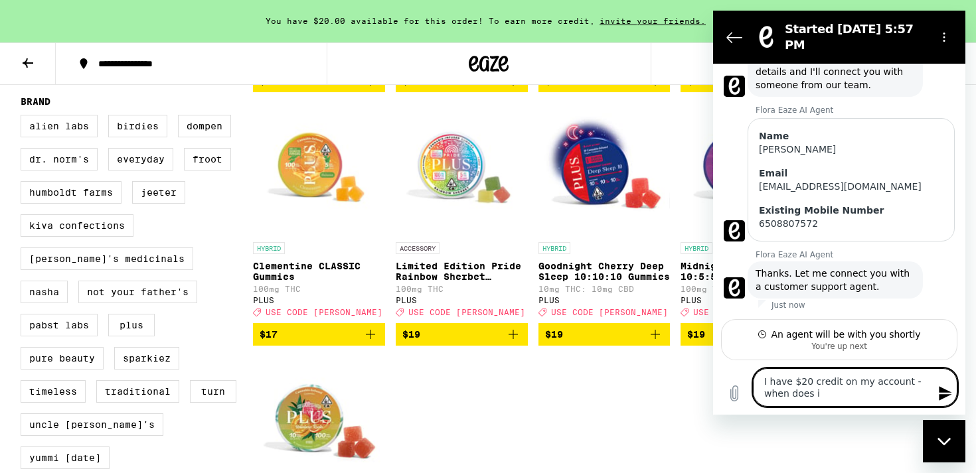
type textarea "I have $20 credit on my account - when does it"
type textarea "x"
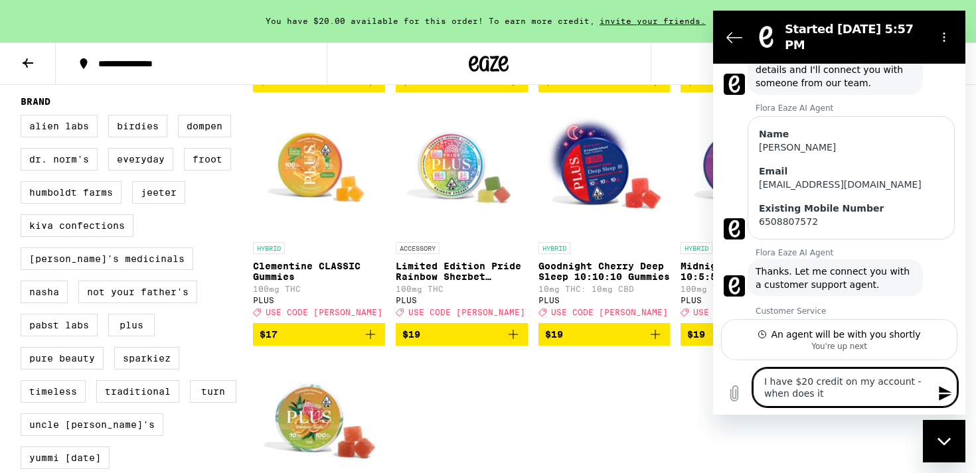
type textarea "I have $20 credit on my account - when does it"
type textarea "x"
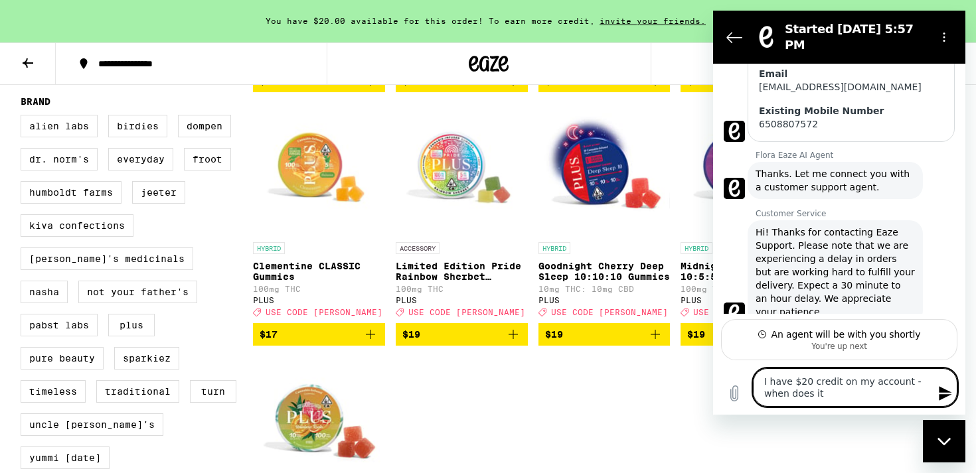
type textarea "I have $20 credit on my account - when does it e"
type textarea "x"
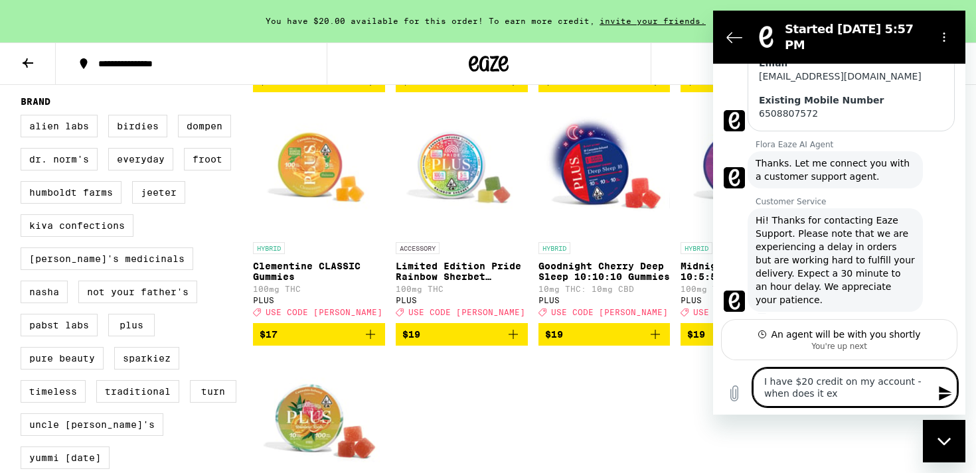
type textarea "I have $20 credit on my account - when does it exc"
type textarea "x"
type textarea "I have $20 credit on my account - when does it excp"
type textarea "x"
type textarea "I have $20 credit on my account - when does it excpi"
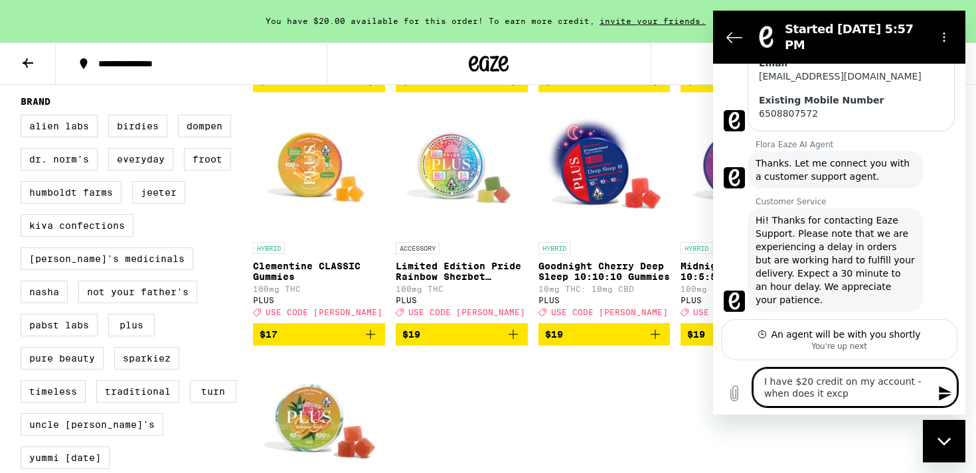
type textarea "x"
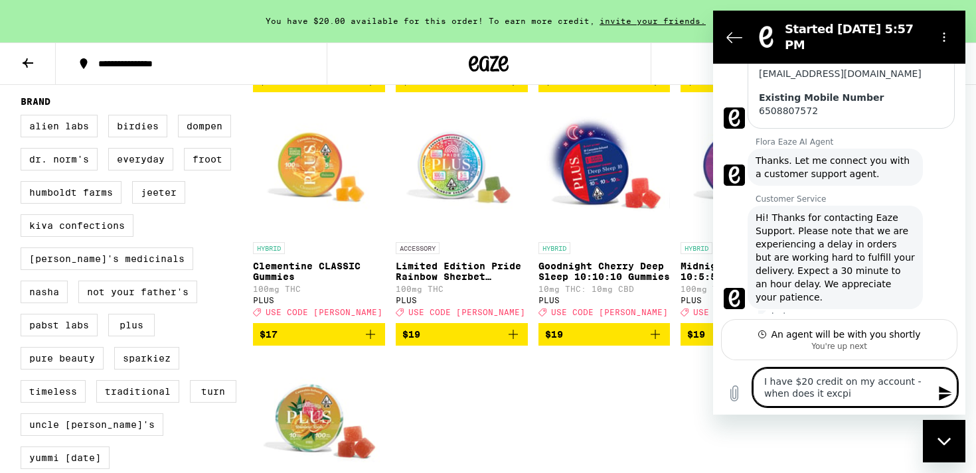
type textarea "I have $20 credit on my account - when does it excp"
type textarea "x"
type textarea "I have $20 credit on my account - when does it exc"
type textarea "x"
type textarea "I have $20 credit on my account - when does it ex"
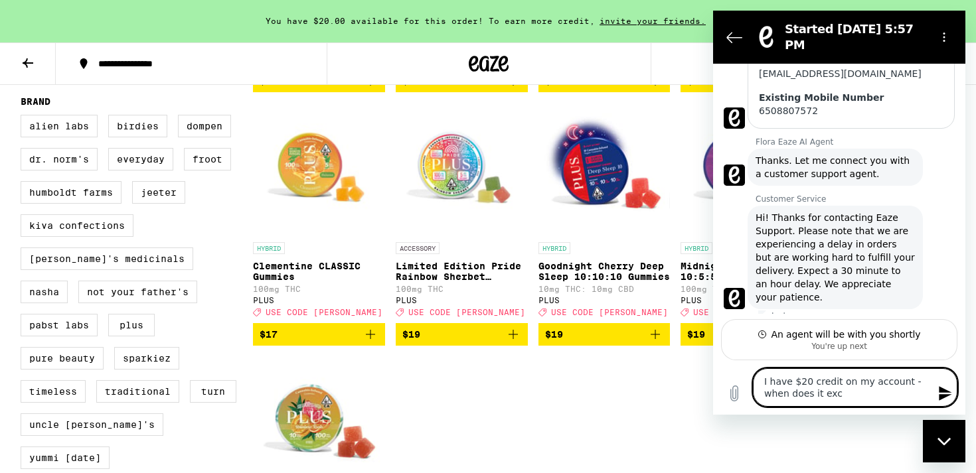
type textarea "x"
type textarea "I have $20 credit on my account - when does it exp"
type textarea "x"
type textarea "I have $20 credit on my account - when does it expi"
type textarea "x"
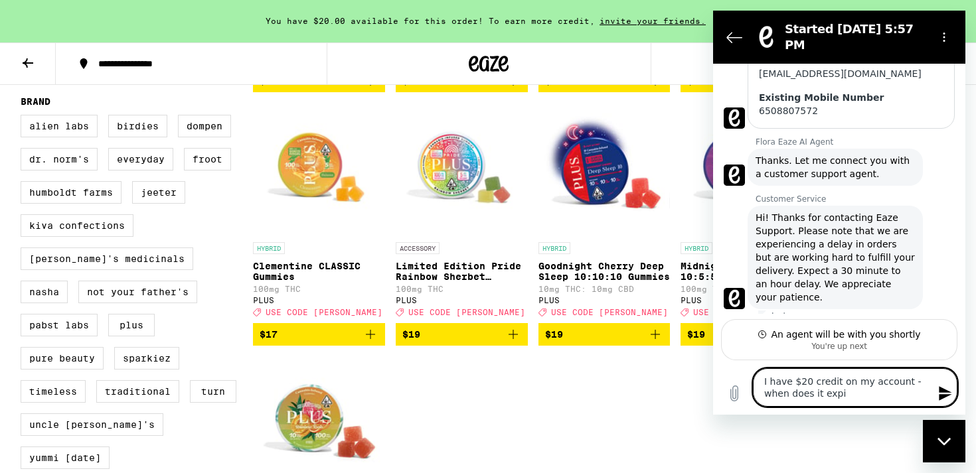
type textarea "I have $20 credit on my account - when does it expir"
type textarea "x"
type textarea "I have $20 credit on my account - when does it expire"
type textarea "x"
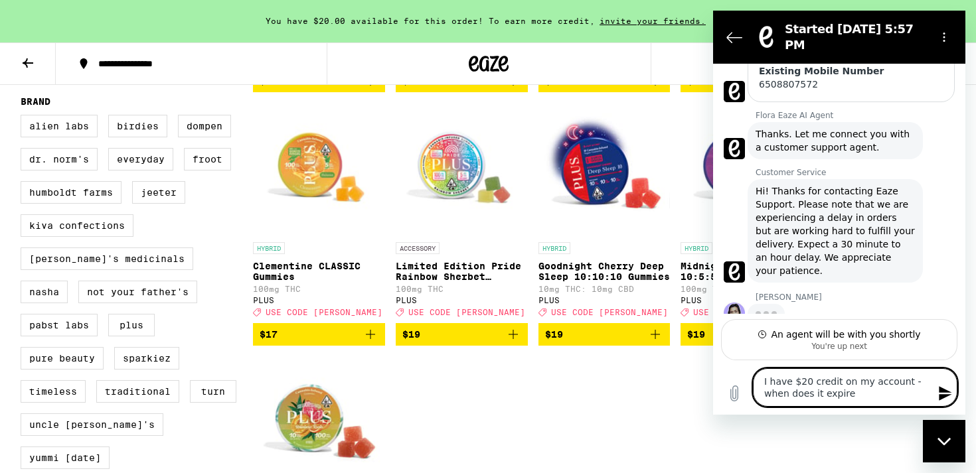
type textarea "I have $20 credit on my account - when does it expire?"
type textarea "x"
type textarea "I have $20 credit on my account - when does it expire?"
type textarea "x"
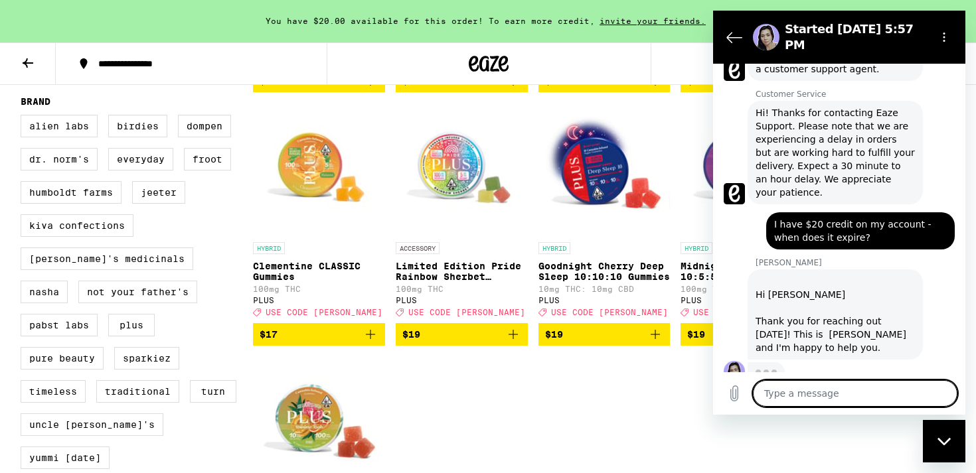
scroll to position [348, 0]
type textarea "x"
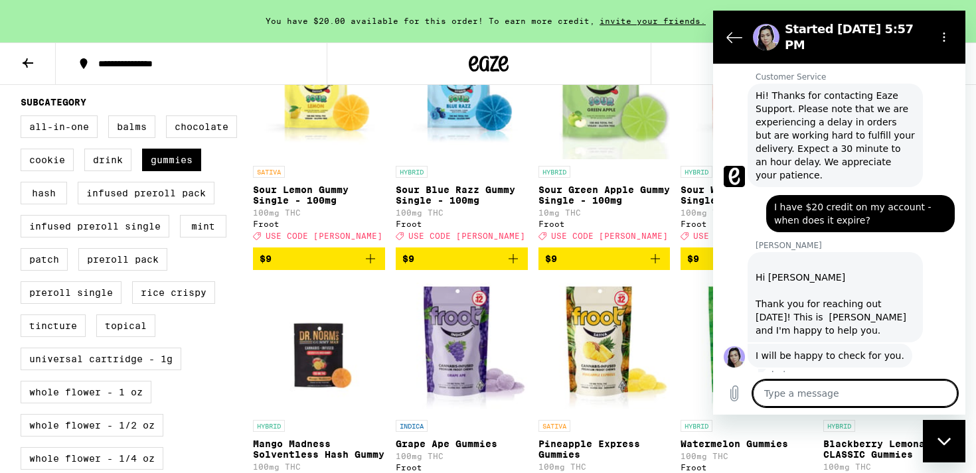
scroll to position [443, 0]
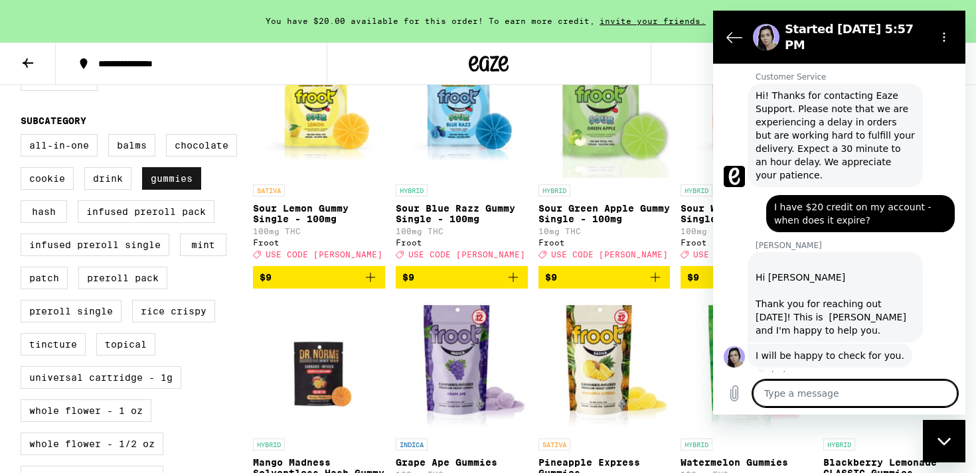
click at [155, 190] on label "Gummies" at bounding box center [171, 178] width 59 height 23
click at [24, 137] on input "Gummies" at bounding box center [23, 136] width 1 height 1
checkbox input "false"
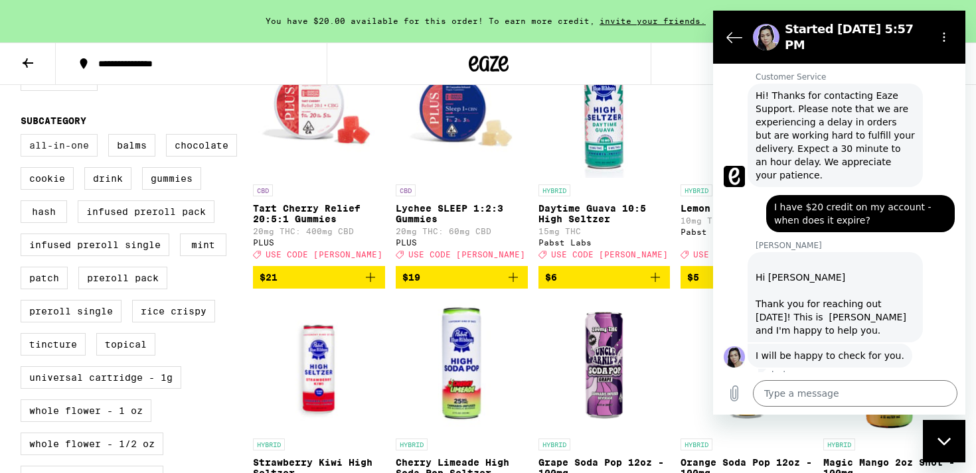
click at [82, 157] on label "All-In-One" at bounding box center [59, 145] width 77 height 23
click at [24, 137] on input "All-In-One" at bounding box center [23, 136] width 1 height 1
checkbox input "true"
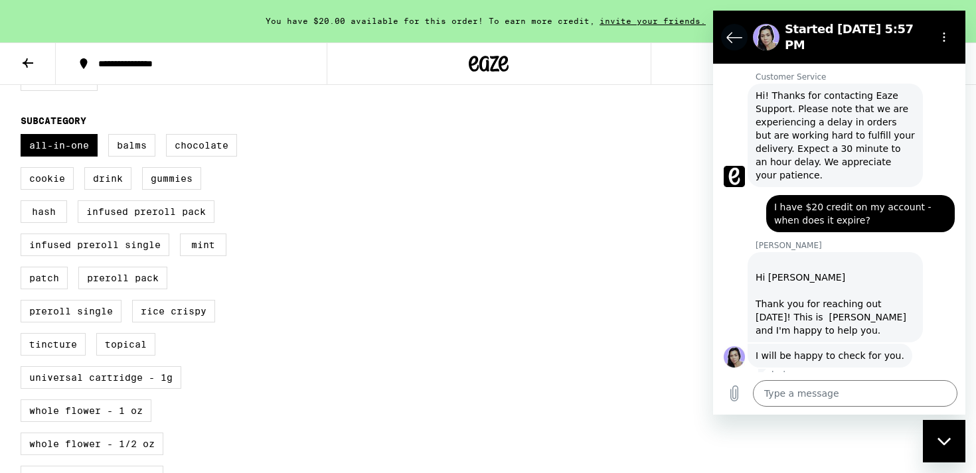
click at [738, 33] on icon "Back to the conversation list" at bounding box center [734, 37] width 16 height 16
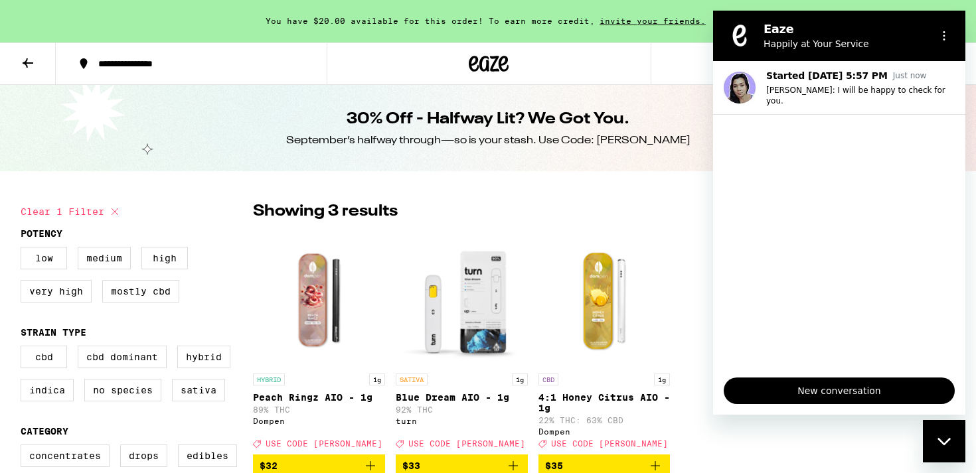
click at [638, 133] on div "30% Off - Halfway Lit? We Got You. September’s halfway through—so is your stash…" at bounding box center [488, 128] width 510 height 86
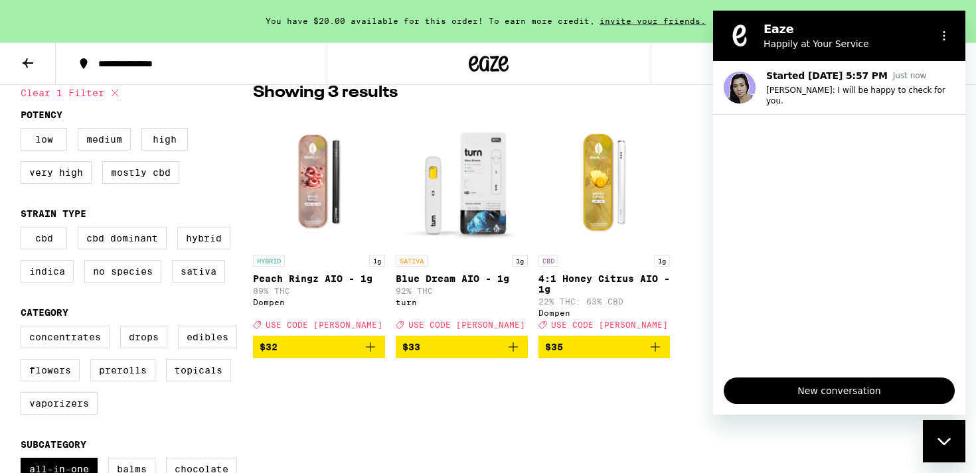
scroll to position [123, 0]
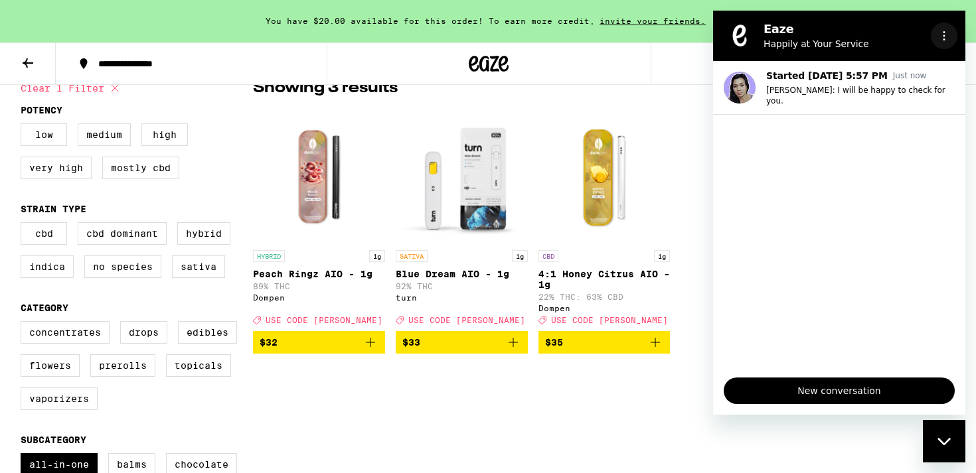
click at [949, 35] on icon "Options menu" at bounding box center [944, 36] width 11 height 11
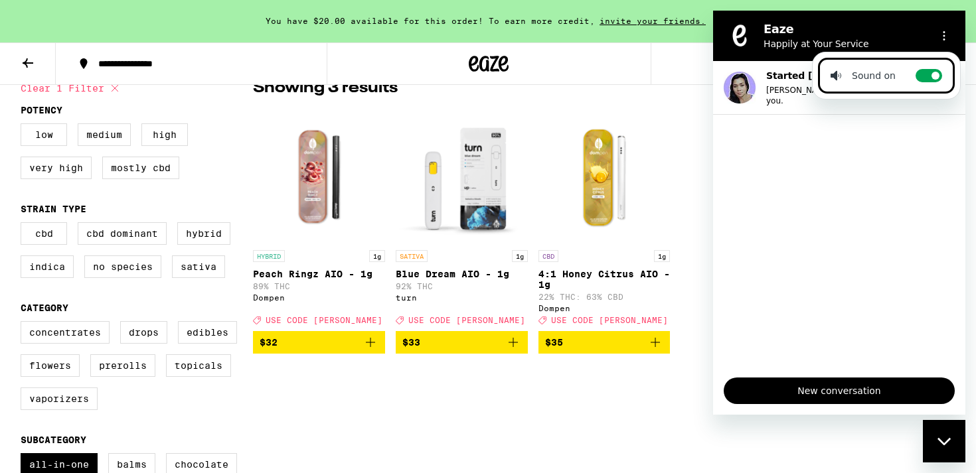
click at [698, 121] on div "HYBRID 1g Peach Ringz AIO - 1g 89% THC Dompen Deal Created with Sketch. USE COD…" at bounding box center [604, 232] width 702 height 243
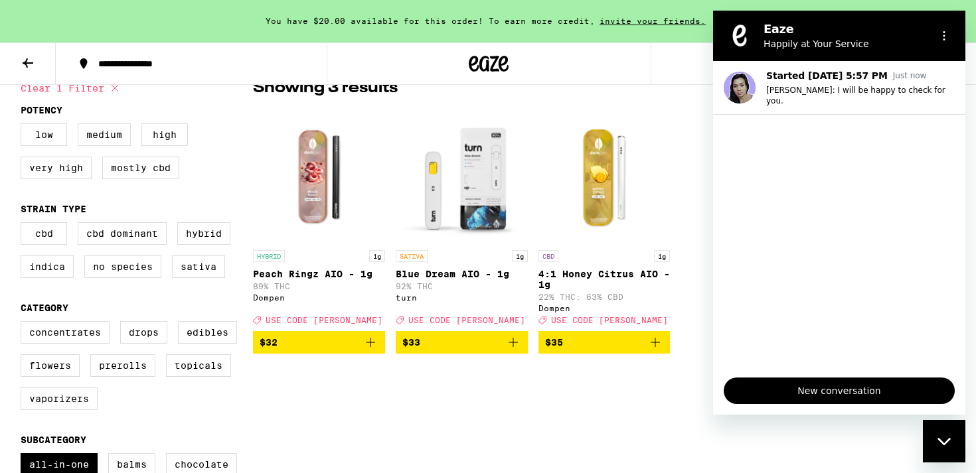
click at [951, 441] on div "Close messaging window" at bounding box center [944, 442] width 40 height 40
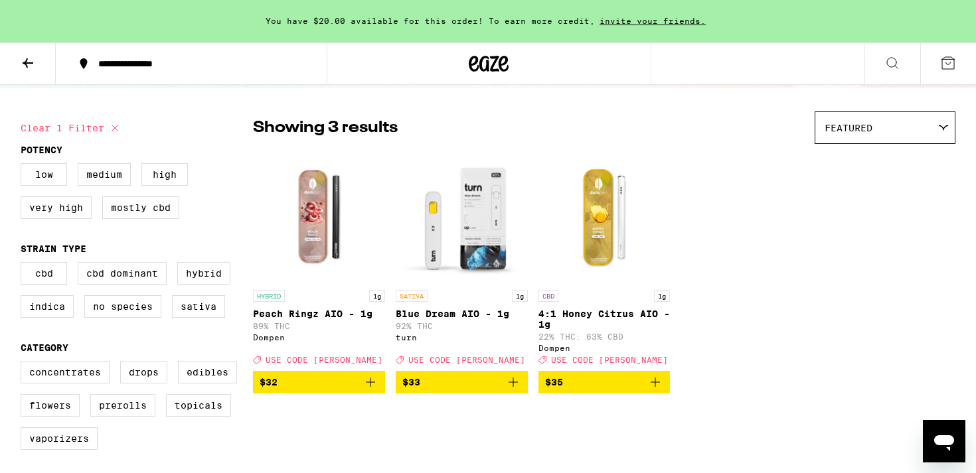
scroll to position [70, 0]
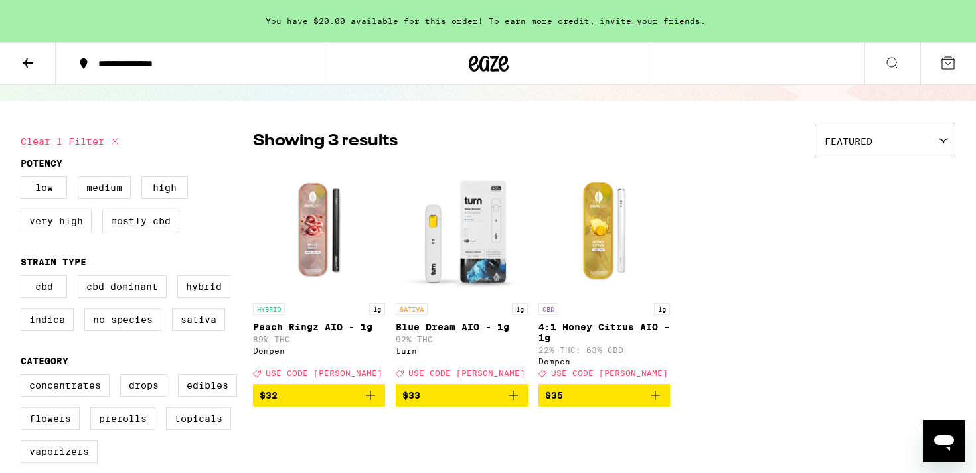
click at [935, 435] on icon "Open messaging window" at bounding box center [944, 442] width 24 height 24
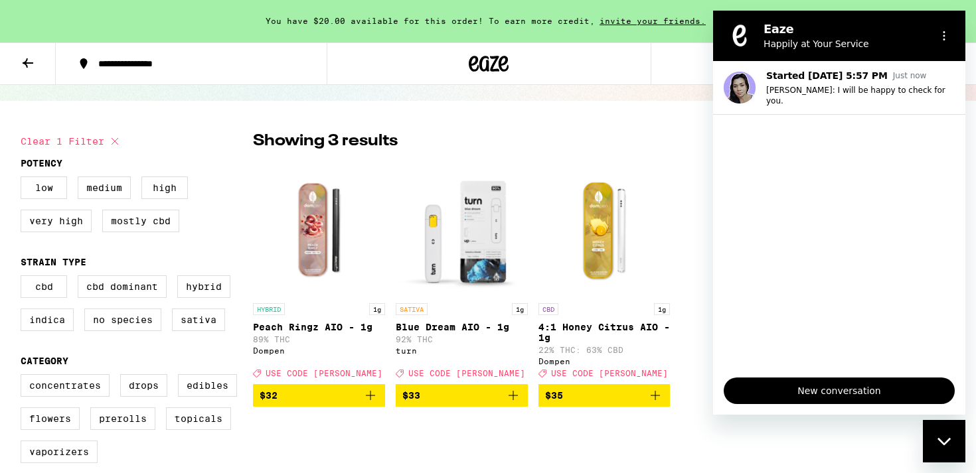
scroll to position [38, 0]
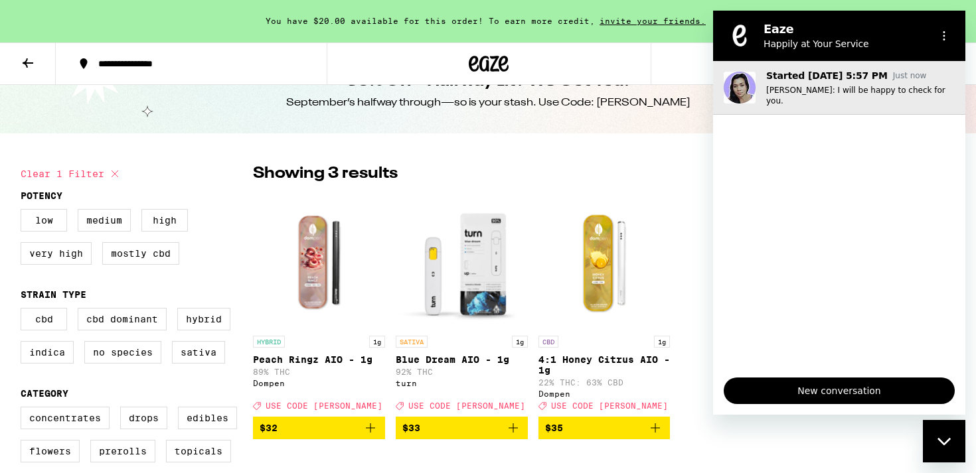
click at [836, 95] on p "[PERSON_NAME]: I will be happy to check for you." at bounding box center [860, 95] width 189 height 21
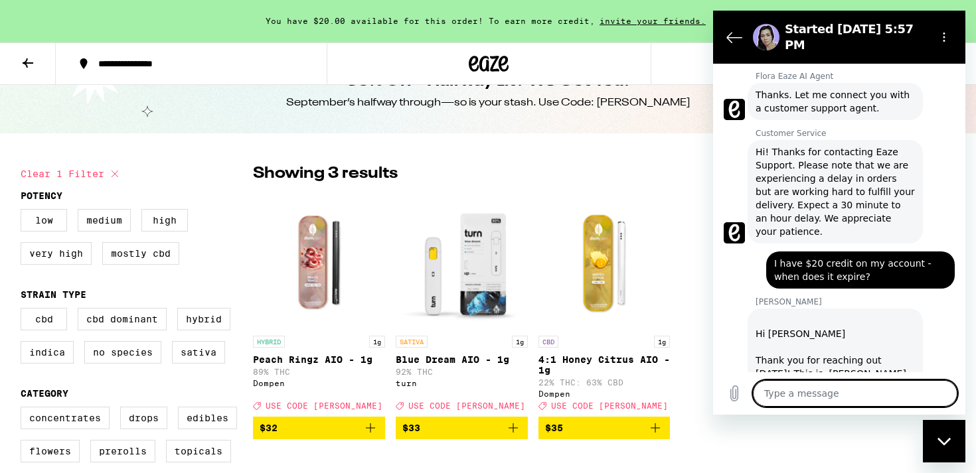
scroll to position [366, 0]
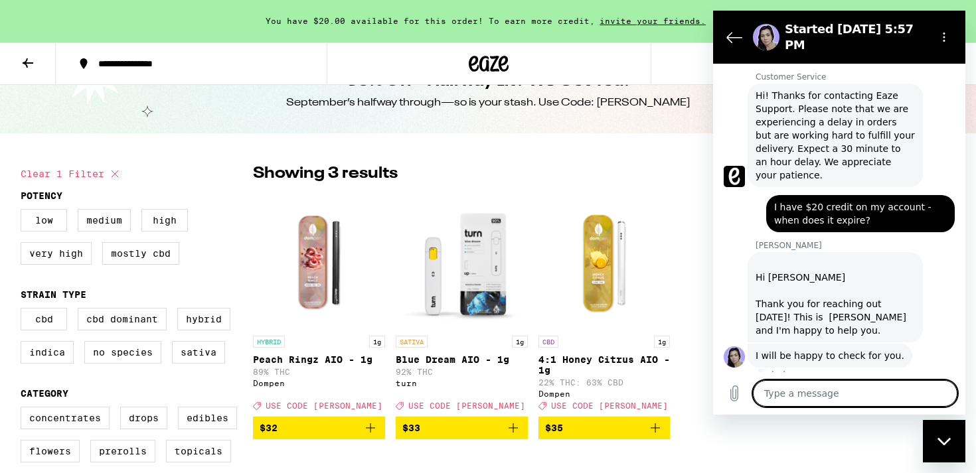
click at [820, 387] on textarea at bounding box center [855, 393] width 204 height 27
type textarea "o"
type textarea "x"
type textarea "ok"
type textarea "x"
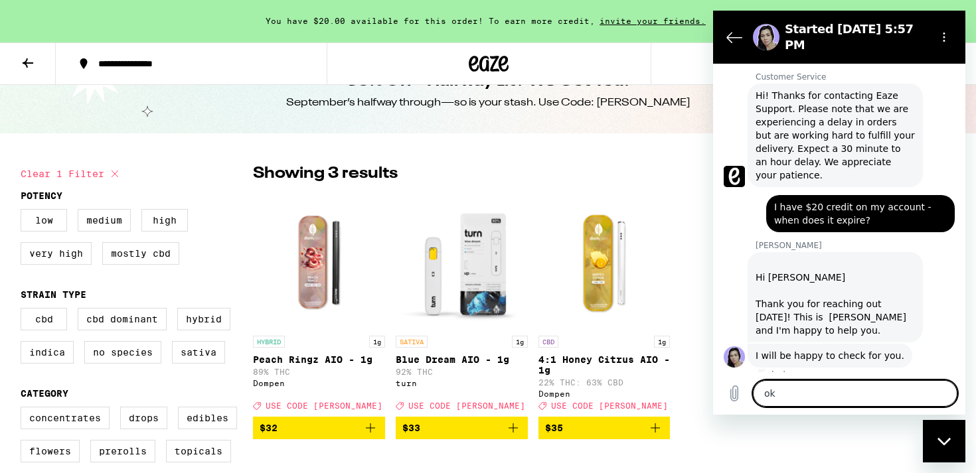
type textarea "ok"
type textarea "x"
type textarea "ok -"
type textarea "x"
type textarea "ok -"
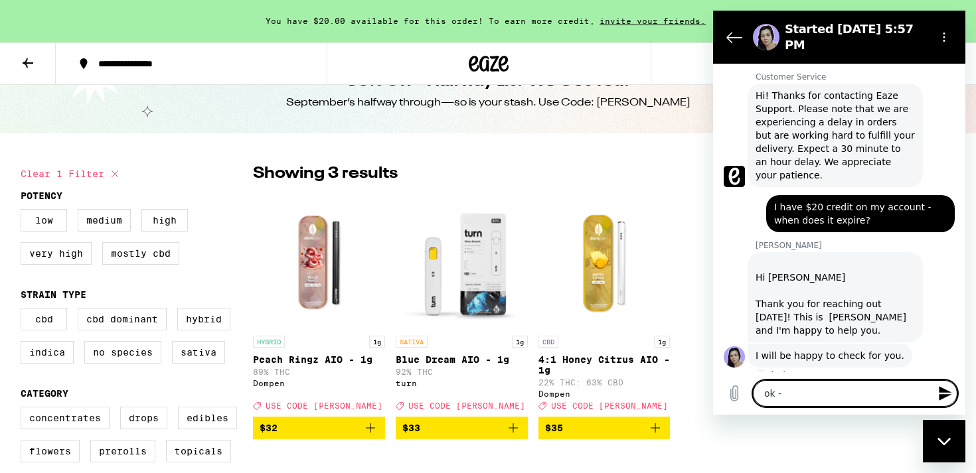
type textarea "x"
type textarea "ok - w"
type textarea "x"
type textarea "ok -"
type textarea "x"
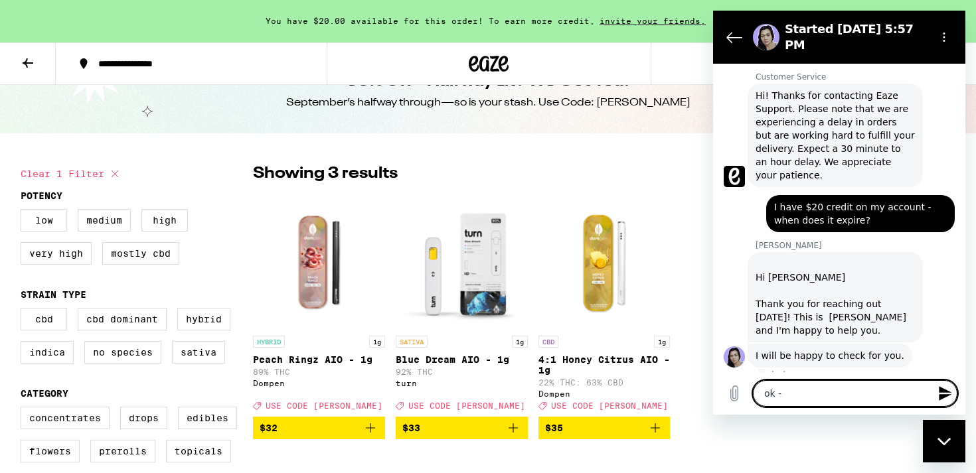
type textarea "ok - I"
type textarea "x"
type textarea "ok - I'"
type textarea "x"
type textarea "ok - I'l"
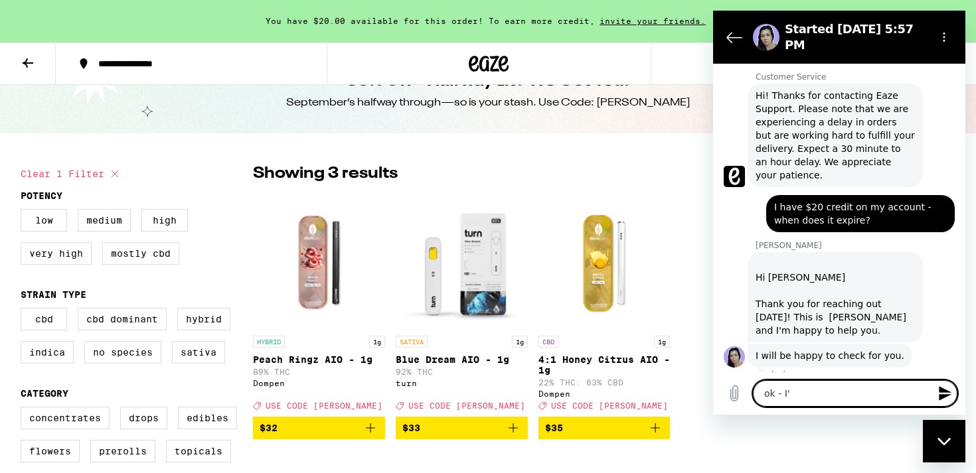
type textarea "x"
type textarea "ok - I'll"
type textarea "x"
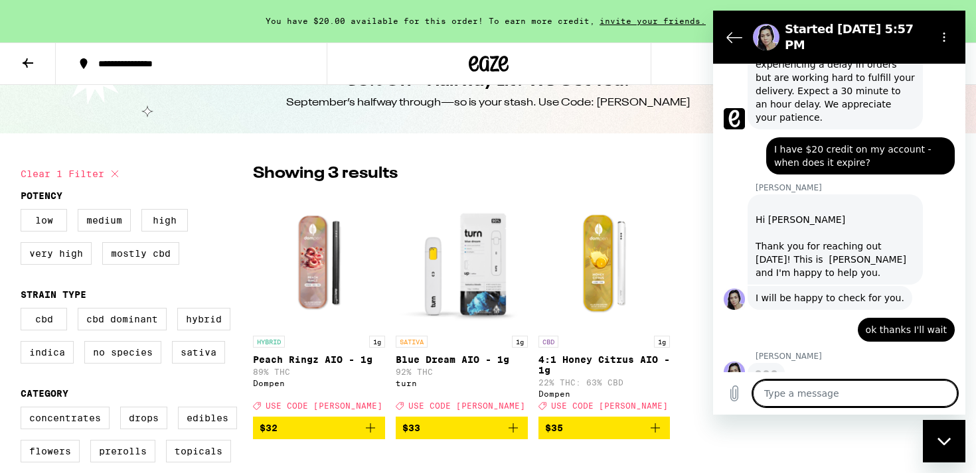
scroll to position [424, 0]
click at [839, 390] on textarea at bounding box center [855, 393] width 204 height 27
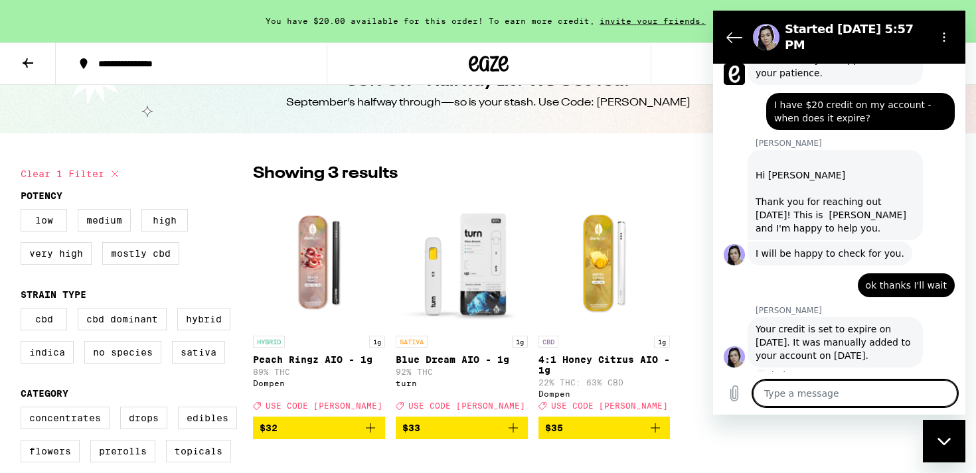
click at [838, 388] on textarea at bounding box center [855, 393] width 204 height 27
click at [824, 388] on textarea at bounding box center [855, 393] width 204 height 27
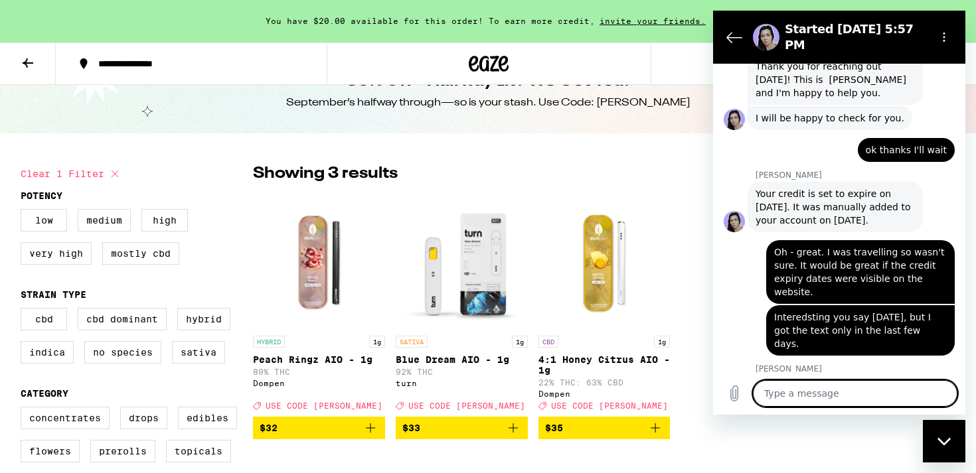
scroll to position [663, 0]
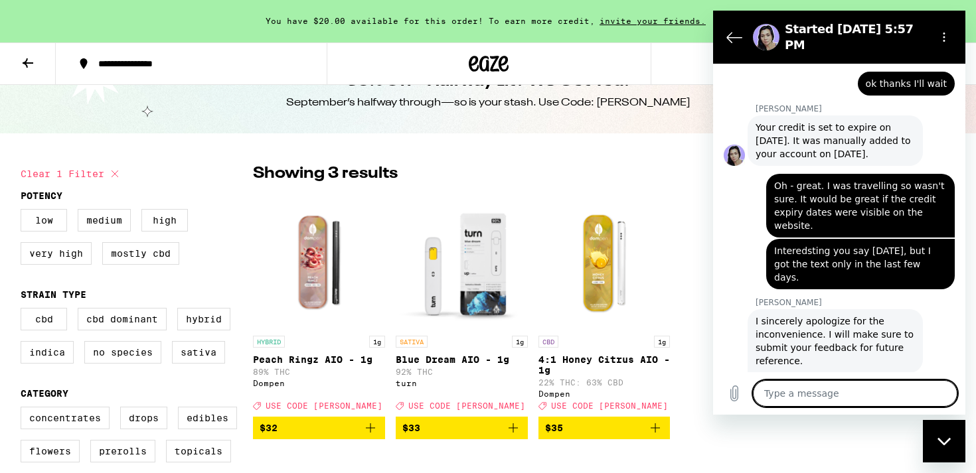
click at [836, 390] on textarea at bounding box center [855, 393] width 204 height 27
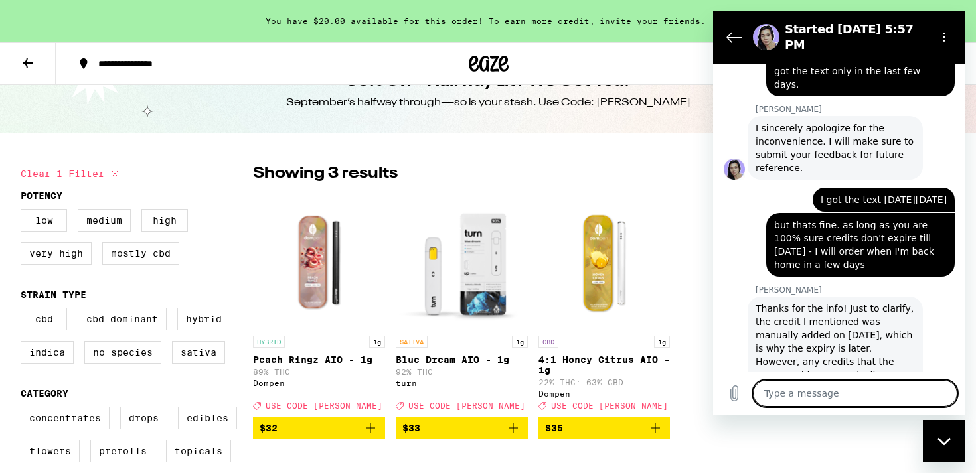
scroll to position [883, 0]
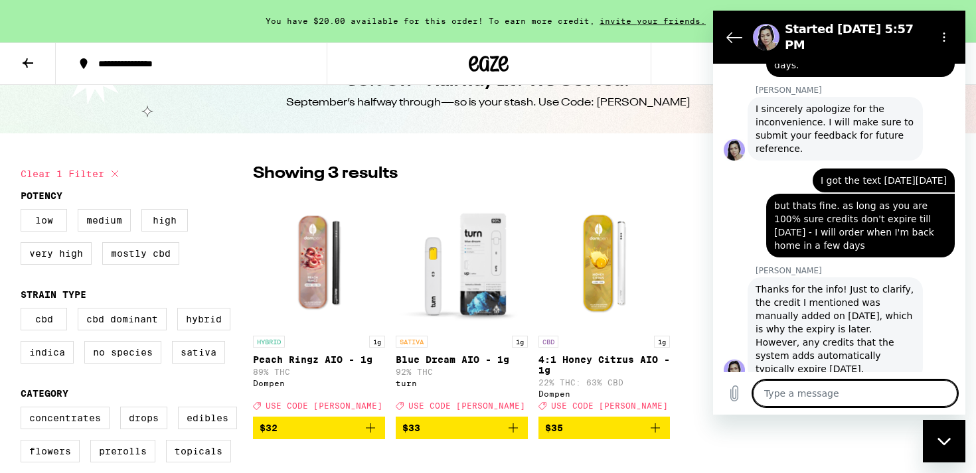
click at [844, 387] on textarea at bounding box center [855, 393] width 204 height 27
click at [843, 397] on textarea at bounding box center [855, 393] width 204 height 27
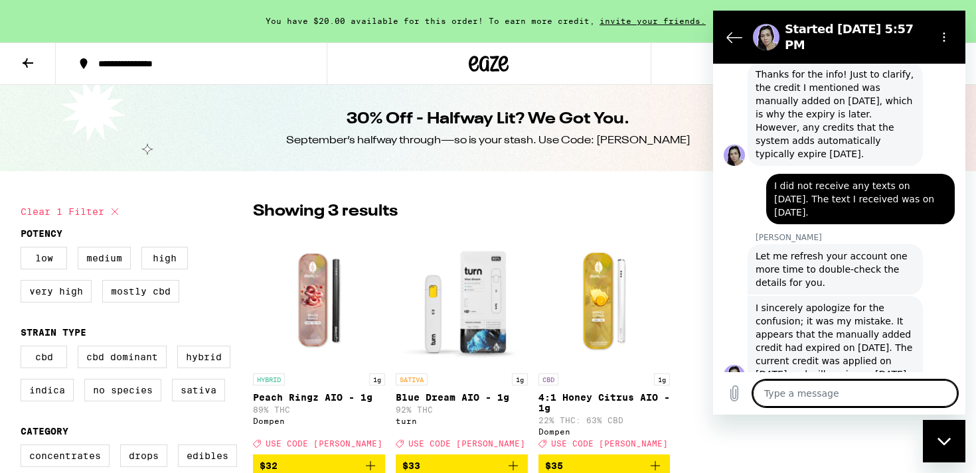
scroll to position [1103, 0]
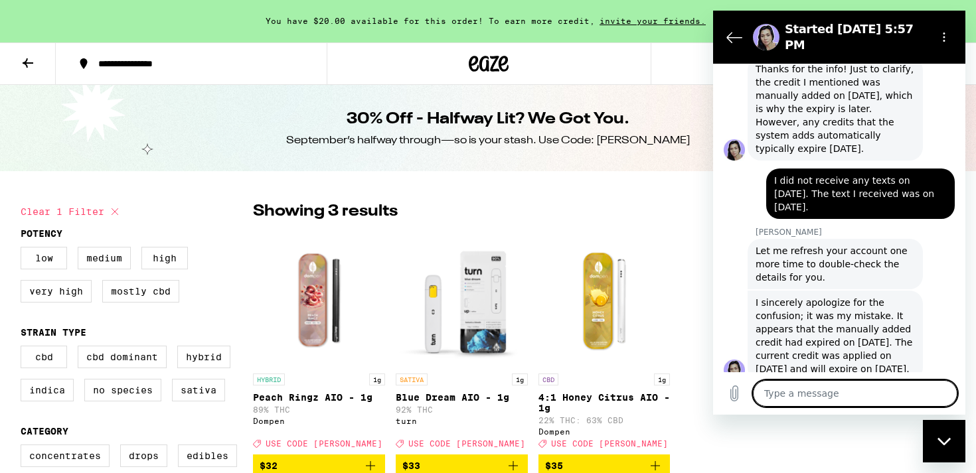
click at [838, 393] on textarea at bounding box center [855, 393] width 204 height 27
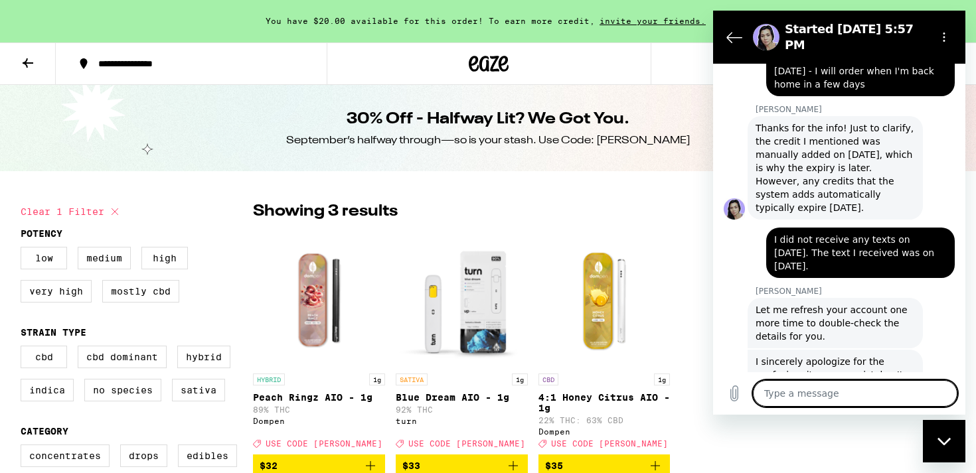
scroll to position [1105, 0]
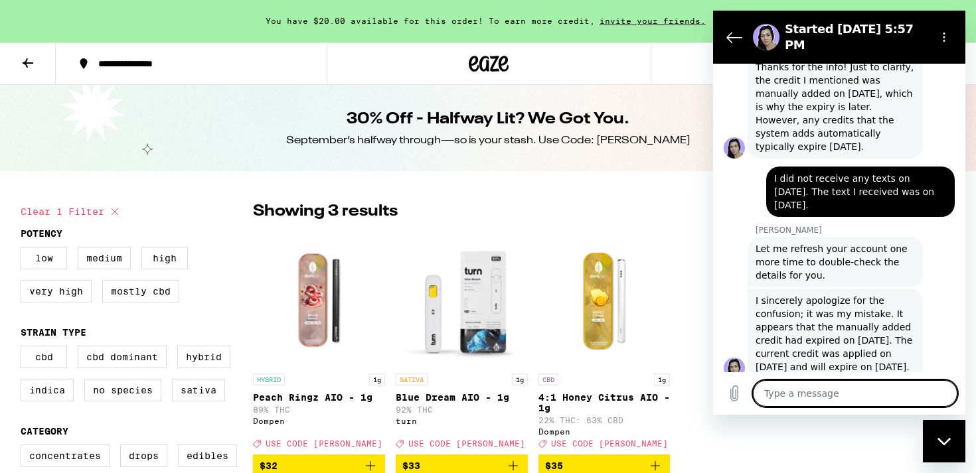
click at [825, 388] on textarea at bounding box center [855, 393] width 204 height 27
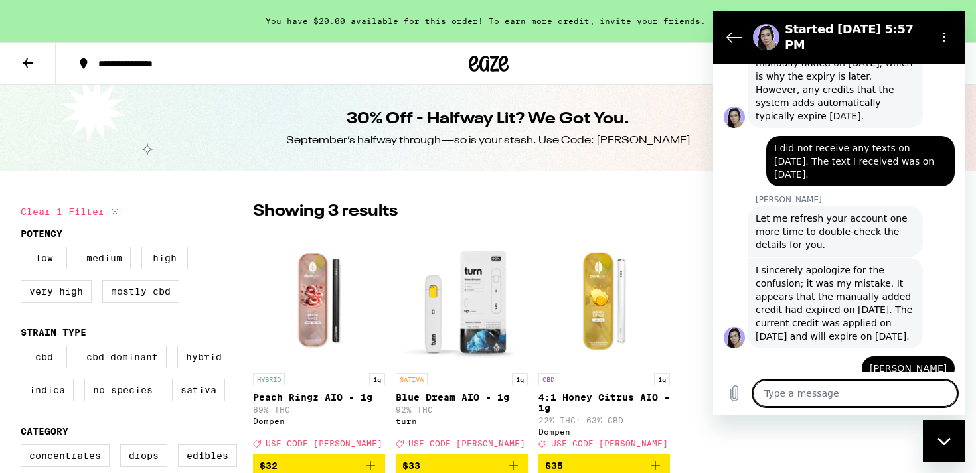
scroll to position [1251, 0]
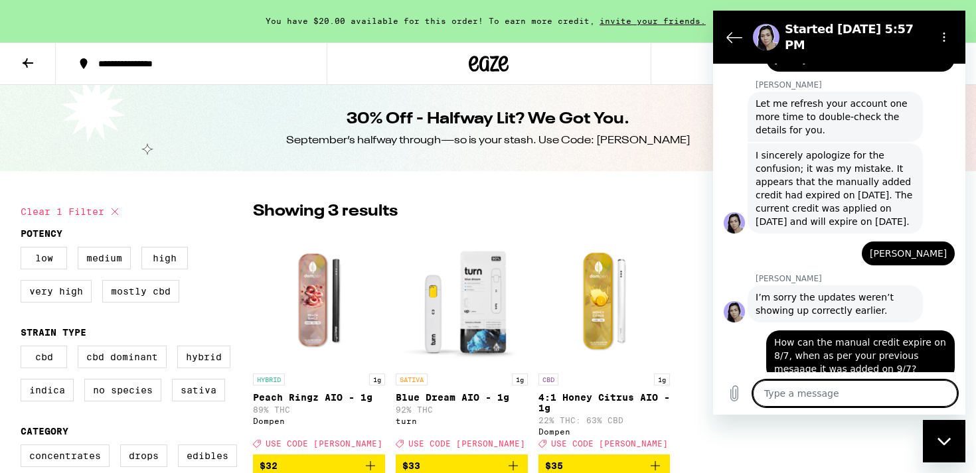
click at [826, 396] on textarea at bounding box center [855, 393] width 204 height 27
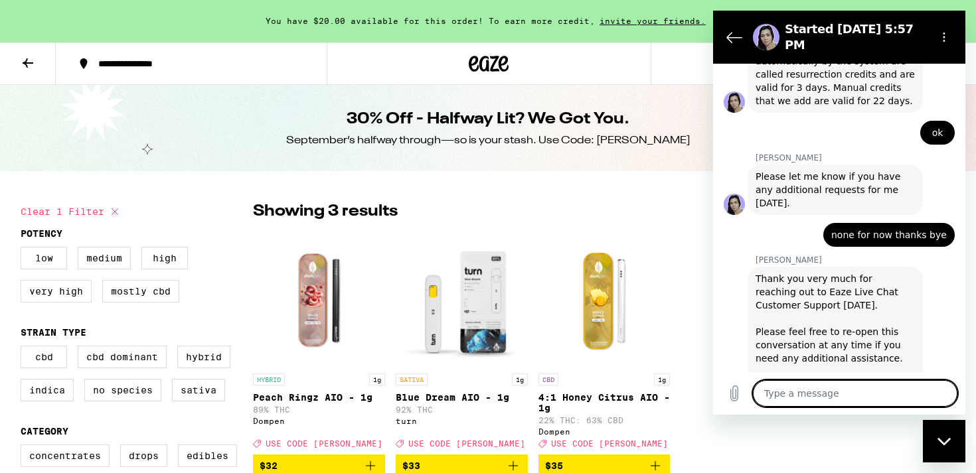
scroll to position [1644, 0]
